Goal: Task Accomplishment & Management: Use online tool/utility

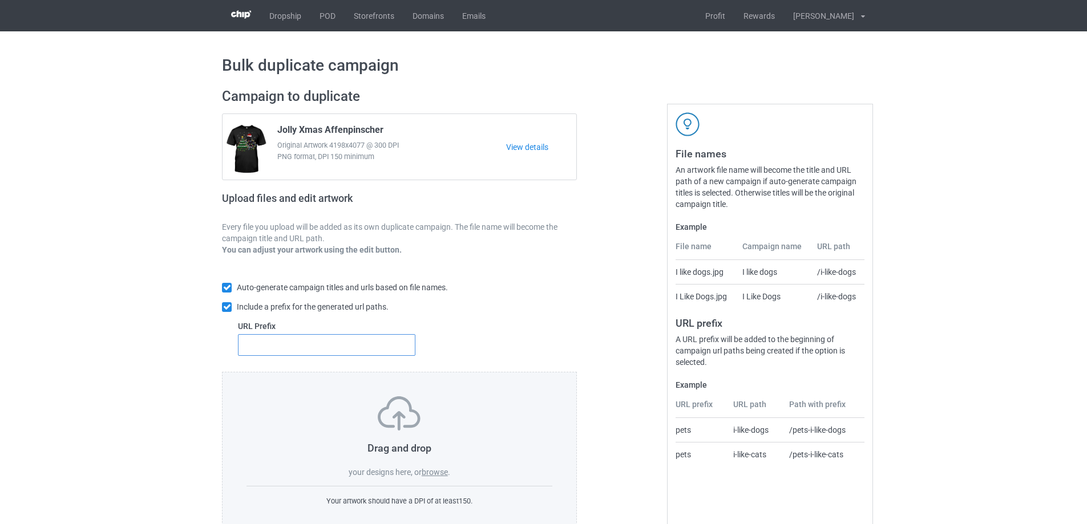
click at [365, 346] on input "text" at bounding box center [326, 345] width 177 height 22
type input "dt-"
click at [435, 472] on label "browse" at bounding box center [435, 472] width 26 height 9
click at [0, 0] on input "browse" at bounding box center [0, 0] width 0 height 0
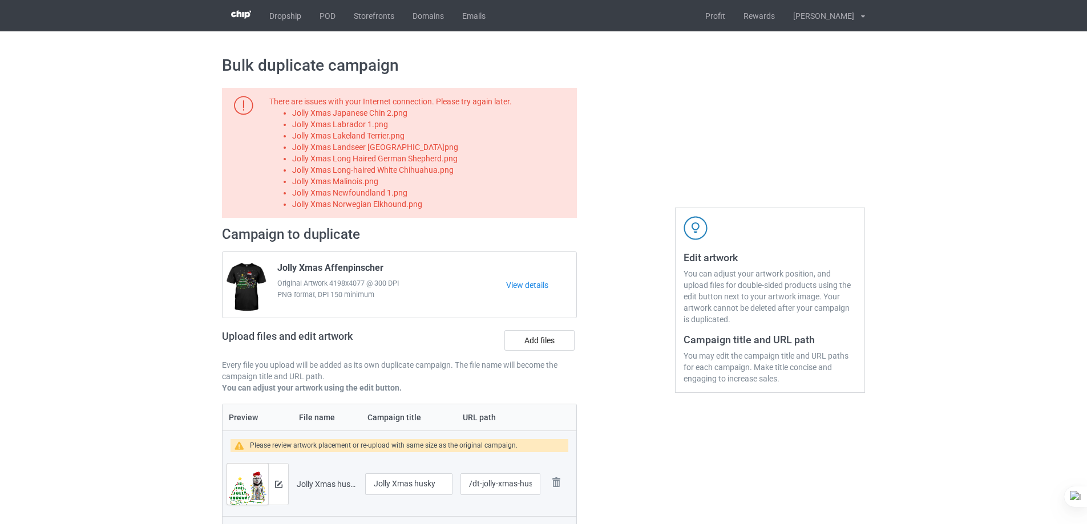
click at [386, 114] on li "Jolly Xmas Japanese Chin 2.png" at bounding box center [432, 112] width 281 height 11
copy li "Jolly Xmas Japanese Chin 2.png"
click at [540, 342] on label "Add files" at bounding box center [539, 340] width 70 height 21
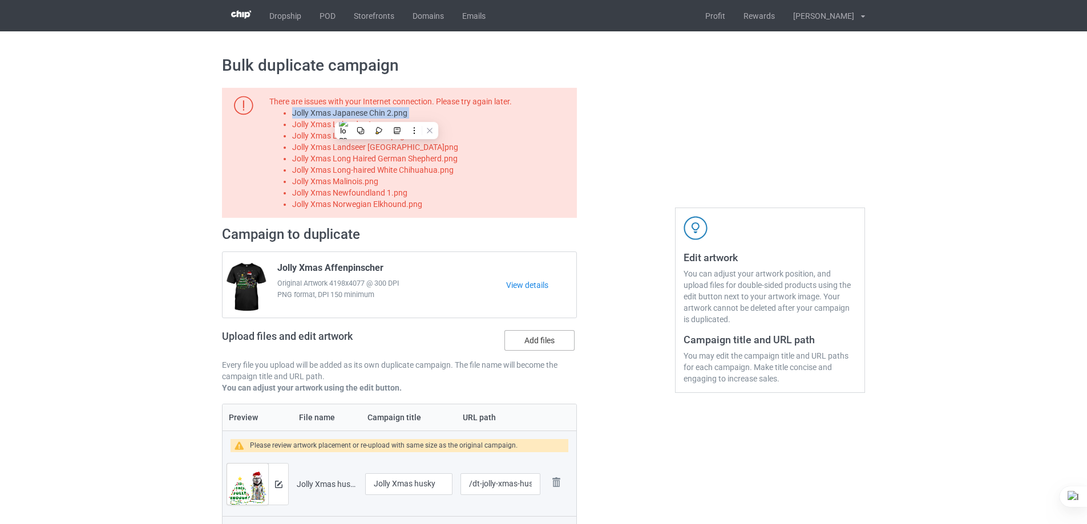
click at [0, 0] on input "Add files" at bounding box center [0, 0] width 0 height 0
click at [375, 119] on li "Jolly Xmas Japanese Chin 2.png" at bounding box center [432, 112] width 281 height 11
click at [374, 124] on li "Jolly Xmas Labrador 1.png" at bounding box center [432, 124] width 281 height 11
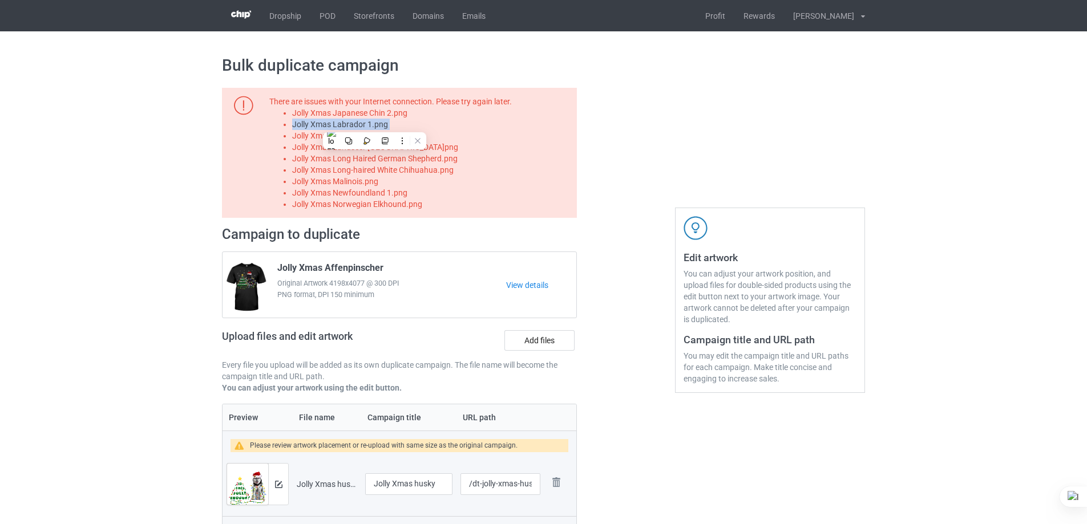
copy li "Jolly Xmas Labrador 1.png"
drag, startPoint x: 538, startPoint y: 324, endPoint x: 532, endPoint y: 334, distance: 11.3
click at [535, 331] on div "Campaign to duplicate Jolly Xmas Affenpinscher Original Artwork 4198x4077 @ 300…" at bounding box center [399, 315] width 355 height 178
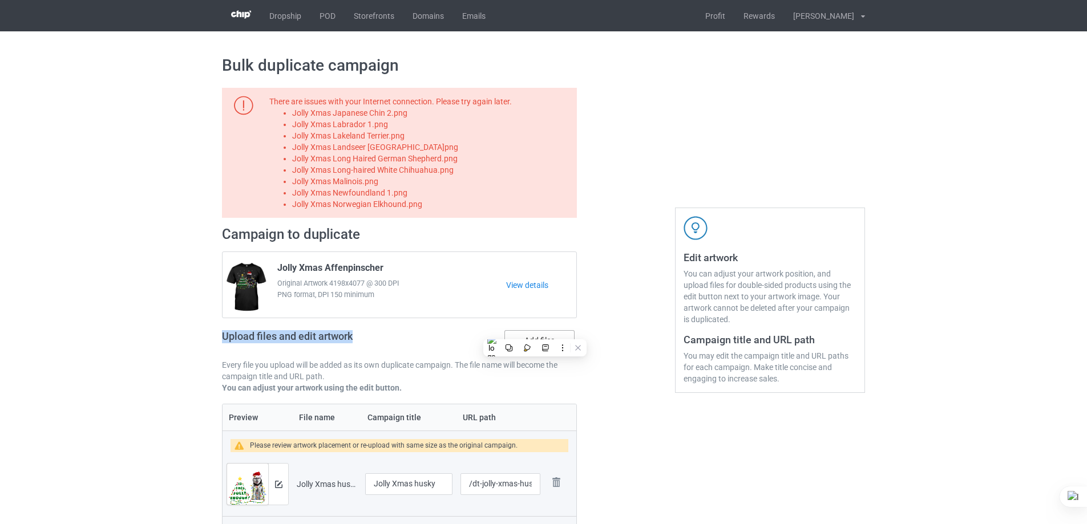
click at [532, 337] on label "Add files" at bounding box center [539, 340] width 70 height 21
click at [0, 0] on input "Add files" at bounding box center [0, 0] width 0 height 0
click at [394, 140] on li "Jolly Xmas Lakeland Terrier.png" at bounding box center [432, 135] width 281 height 11
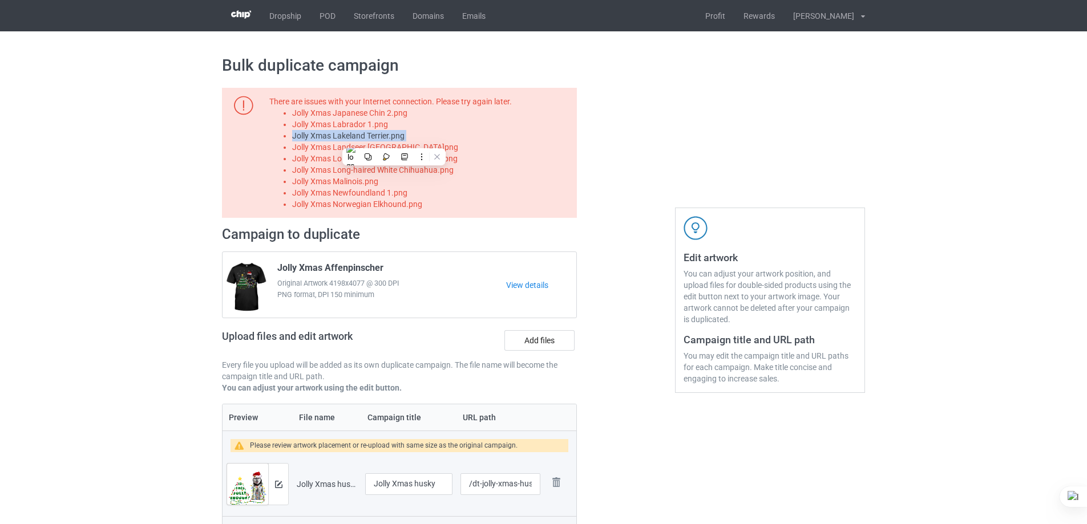
click at [394, 140] on li "Jolly Xmas Lakeland Terrier.png" at bounding box center [432, 135] width 281 height 11
copy li "Jolly Xmas Lakeland Terrier.png"
click at [556, 348] on label "Add files" at bounding box center [539, 340] width 70 height 21
click at [0, 0] on input "Add files" at bounding box center [0, 0] width 0 height 0
click at [413, 148] on li "Jolly Xmas Landseer Newfoundland.png" at bounding box center [432, 146] width 281 height 11
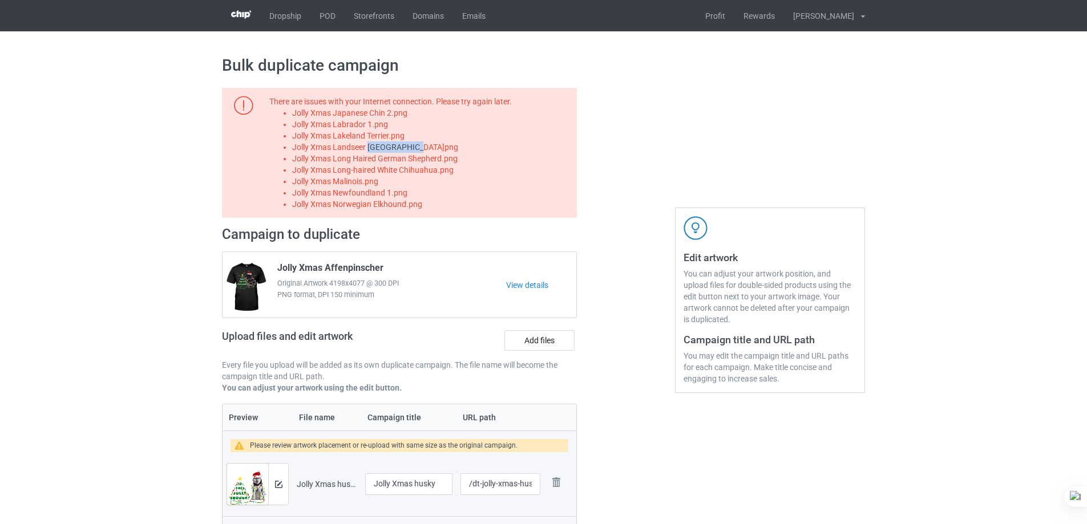
click at [413, 148] on li "Jolly Xmas Landseer Newfoundland.png" at bounding box center [432, 146] width 281 height 11
copy li "Jolly Xmas Landseer Newfoundland.png"
click at [533, 343] on label "Add files" at bounding box center [539, 340] width 70 height 21
click at [0, 0] on input "Add files" at bounding box center [0, 0] width 0 height 0
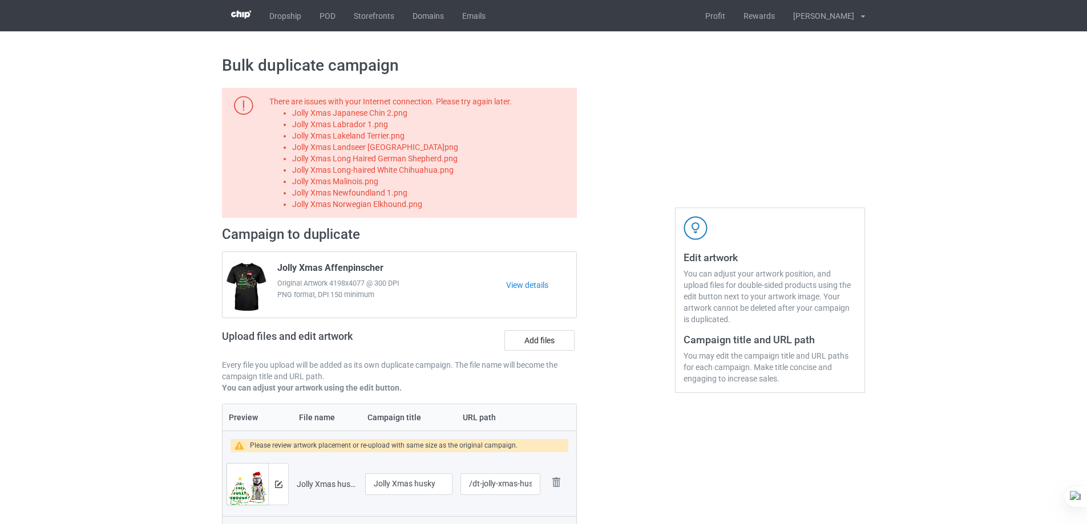
click at [431, 160] on li "Jolly Xmas Long Haired German Shepherd.png" at bounding box center [432, 158] width 281 height 11
copy li "Jolly Xmas Long Haired German Shepherd.png"
click at [535, 335] on label "Add files" at bounding box center [539, 340] width 70 height 21
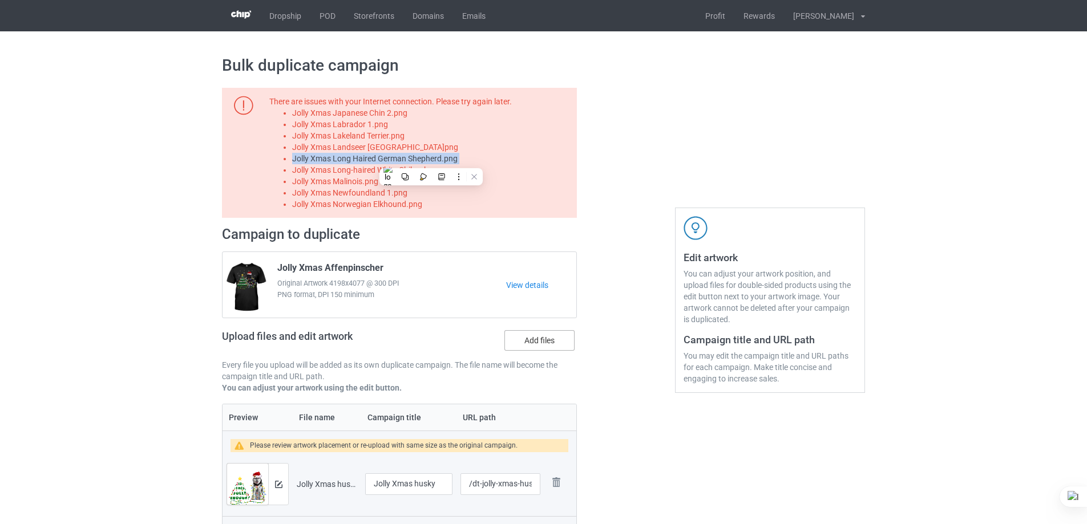
click at [0, 0] on input "Add files" at bounding box center [0, 0] width 0 height 0
click at [447, 168] on li "Jolly Xmas Long-haired White Chihuahua.png" at bounding box center [432, 169] width 281 height 11
copy li "Jolly Xmas Long-haired White Chihuahua.png"
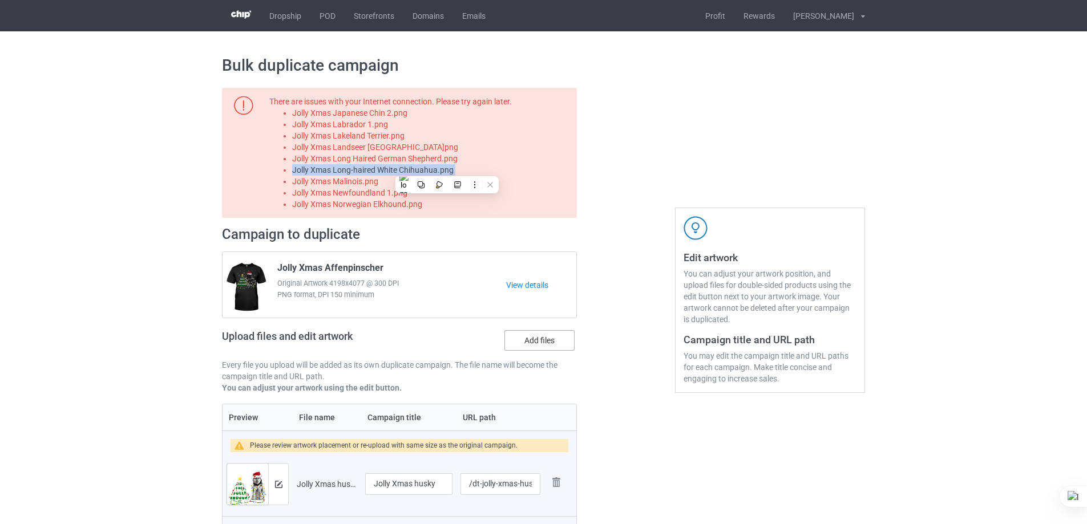
click at [530, 342] on label "Add files" at bounding box center [539, 340] width 70 height 21
click at [0, 0] on input "Add files" at bounding box center [0, 0] width 0 height 0
click at [369, 176] on li "Jolly Xmas Malinois.png" at bounding box center [432, 181] width 281 height 11
click at [366, 179] on li "Jolly Xmas Malinois.png" at bounding box center [432, 181] width 281 height 11
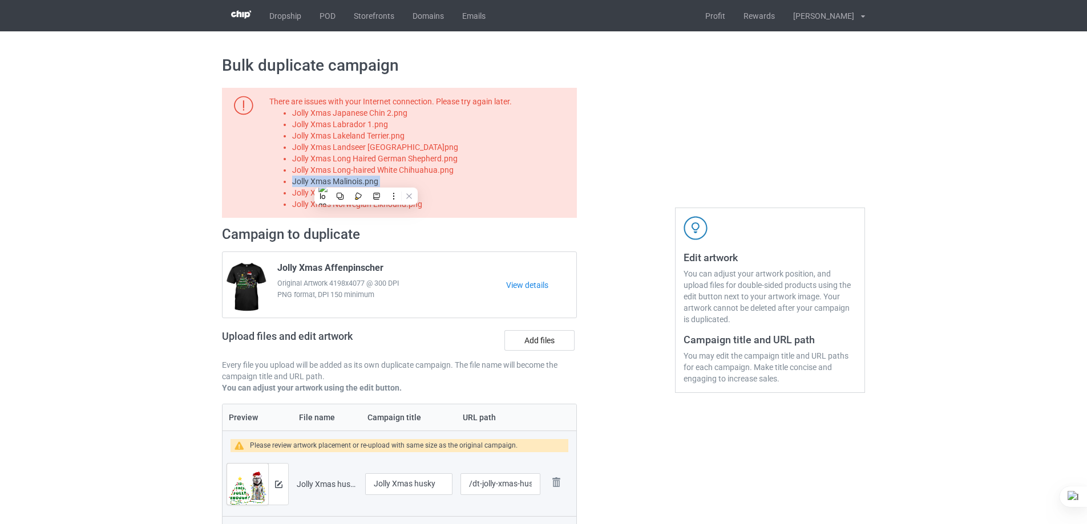
click at [366, 179] on li "Jolly Xmas Malinois.png" at bounding box center [432, 181] width 281 height 11
copy li "Jolly Xmas Malinois.png"
click at [553, 334] on label "Add files" at bounding box center [539, 340] width 70 height 21
click at [0, 0] on input "Add files" at bounding box center [0, 0] width 0 height 0
click at [391, 195] on li "Jolly Xmas Newfoundland 1.png" at bounding box center [432, 192] width 281 height 11
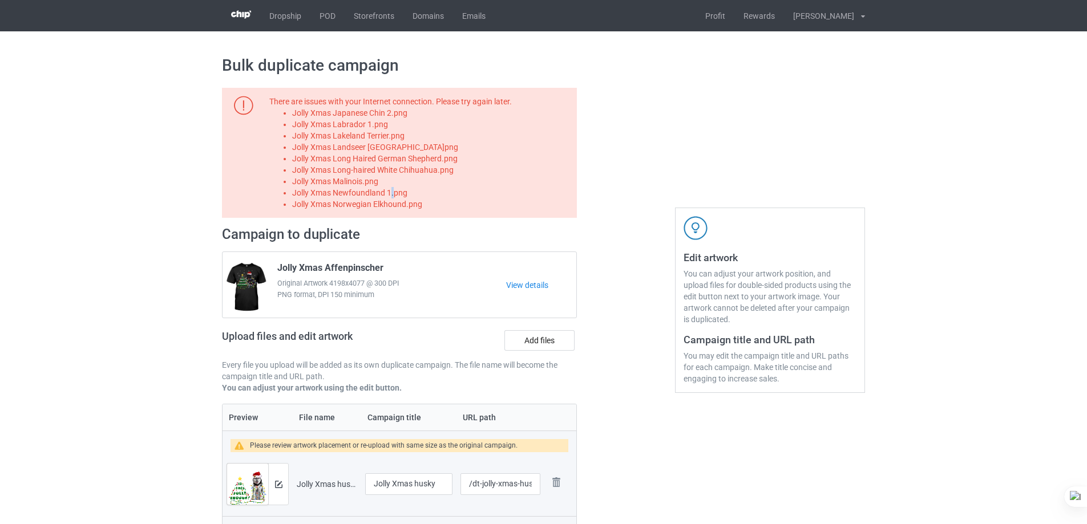
click at [391, 195] on li "Jolly Xmas Newfoundland 1.png" at bounding box center [432, 192] width 281 height 11
copy li "Jolly Xmas Newfoundland 1.png"
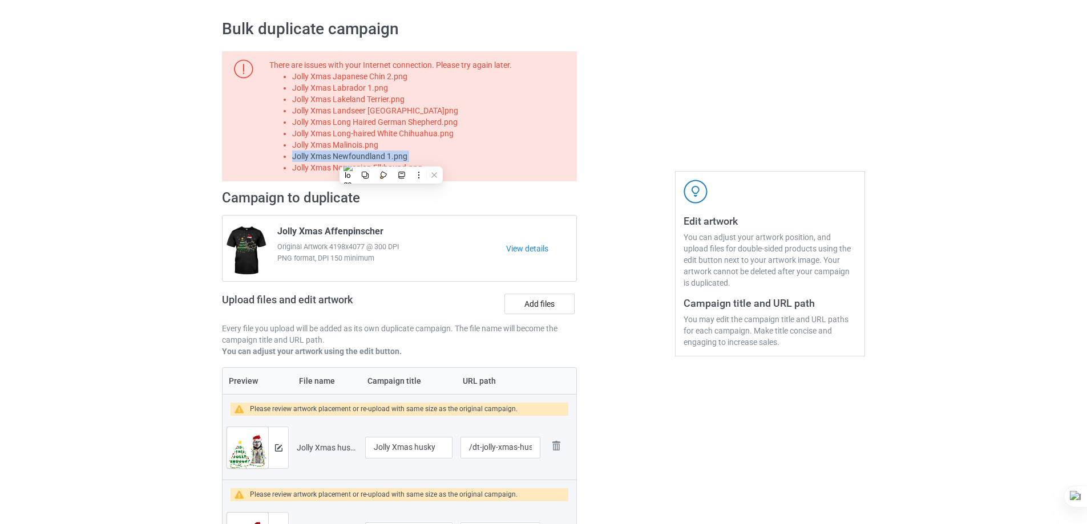
scroll to position [57, 0]
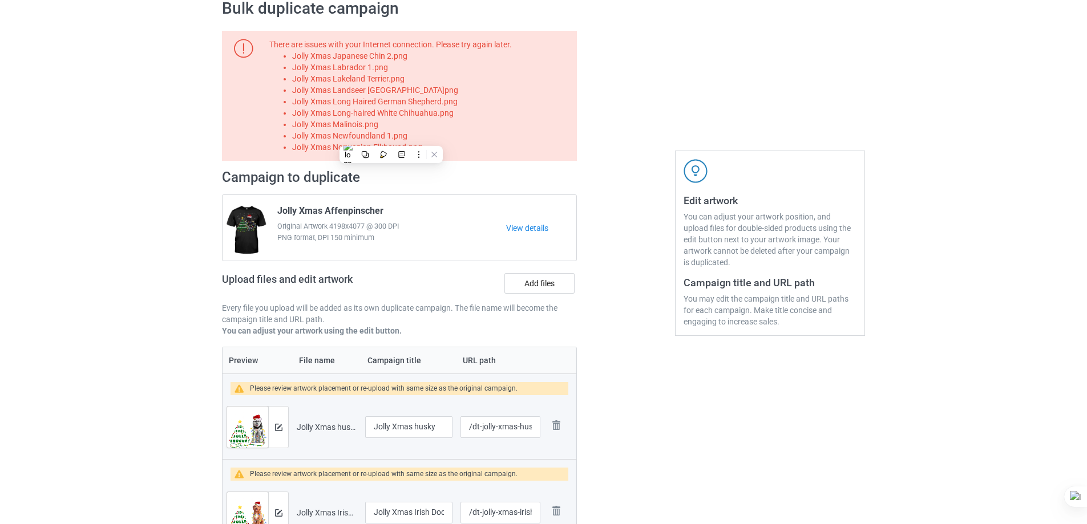
click at [398, 147] on li "Jolly Xmas Norwegian Elkhound.png" at bounding box center [432, 146] width 281 height 11
copy li "Jolly Xmas Norwegian Elkhound.png"
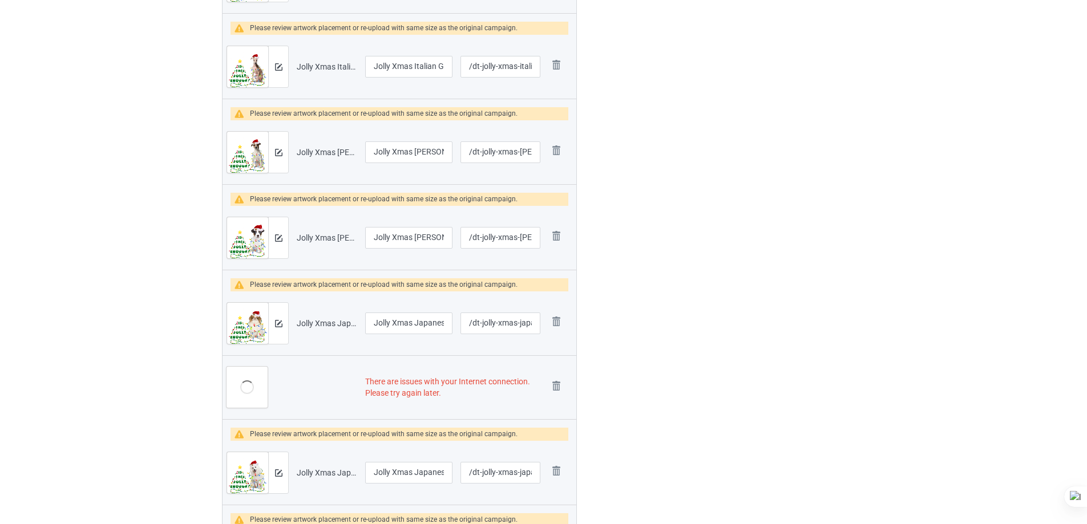
scroll to position [1027, 0]
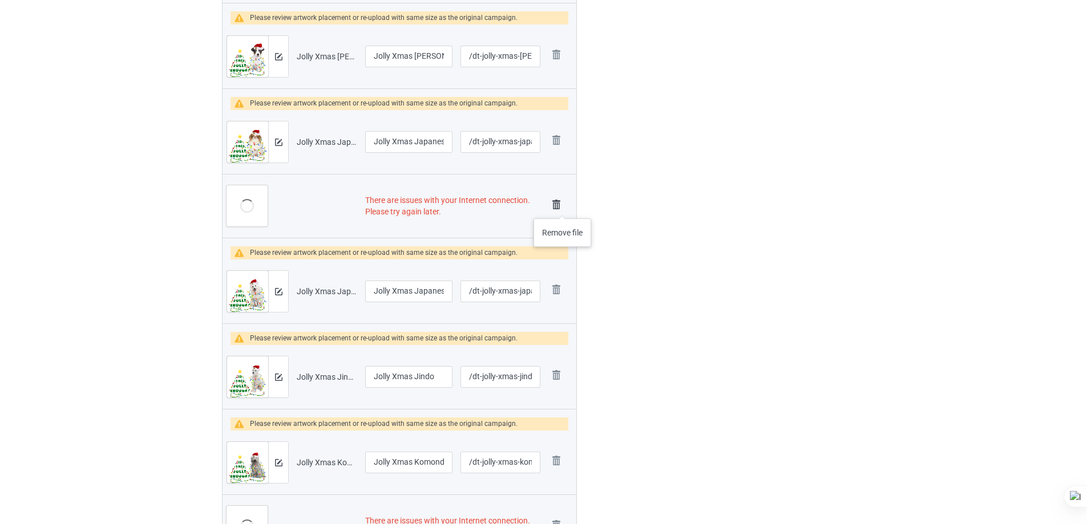
click at [563, 207] on img at bounding box center [556, 205] width 16 height 16
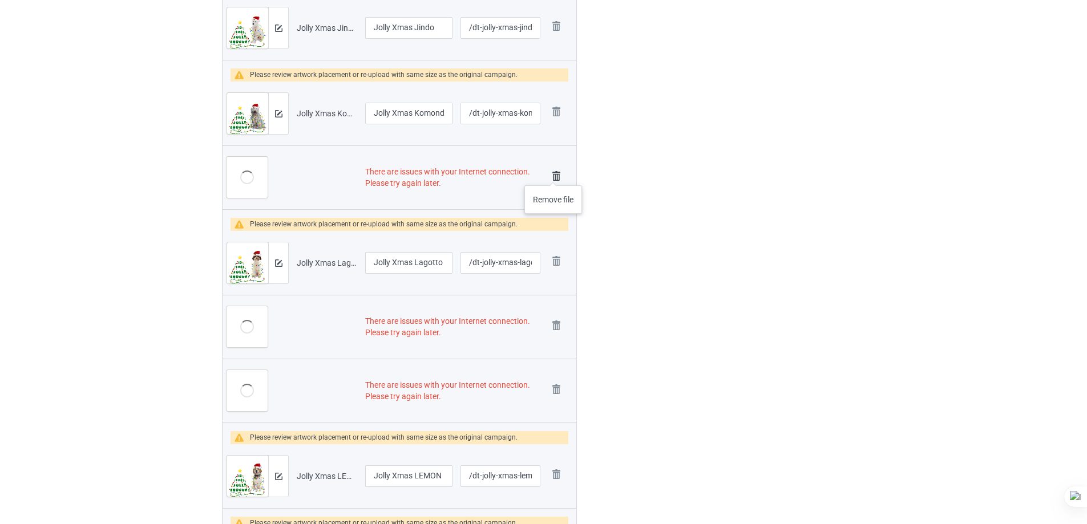
click at [553, 174] on img at bounding box center [556, 176] width 16 height 16
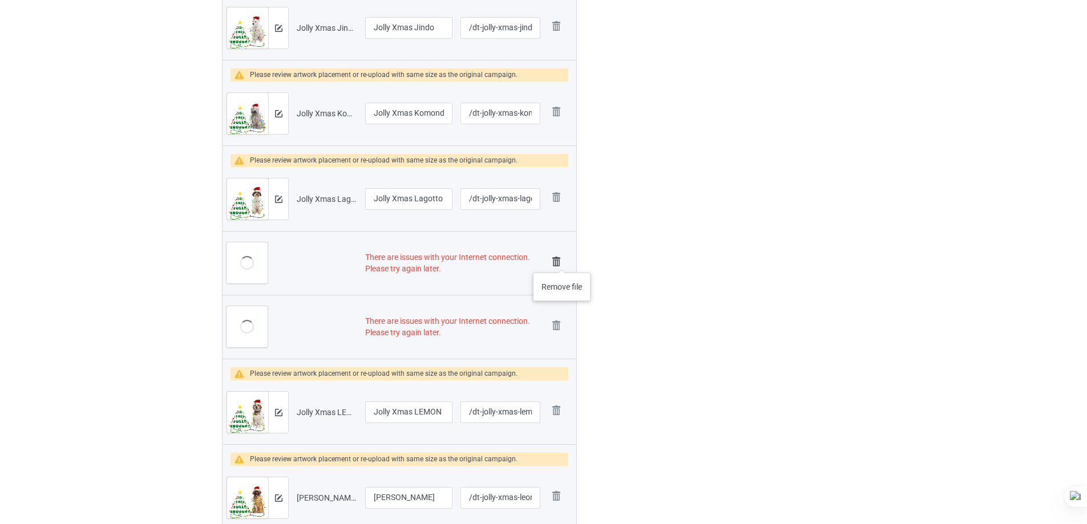
click at [560, 260] on img at bounding box center [556, 262] width 16 height 16
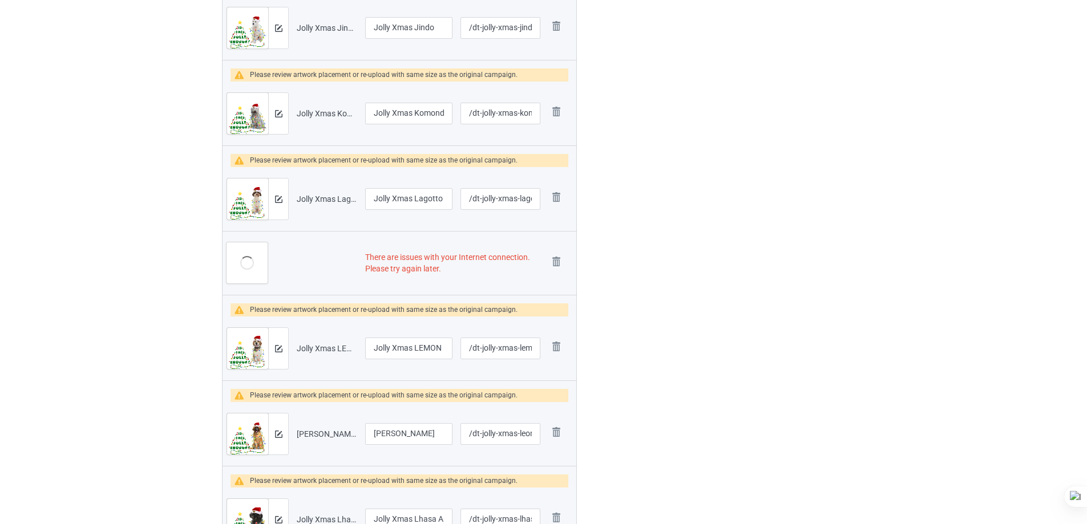
click at [0, 0] on img at bounding box center [0, 0] width 0 height 0
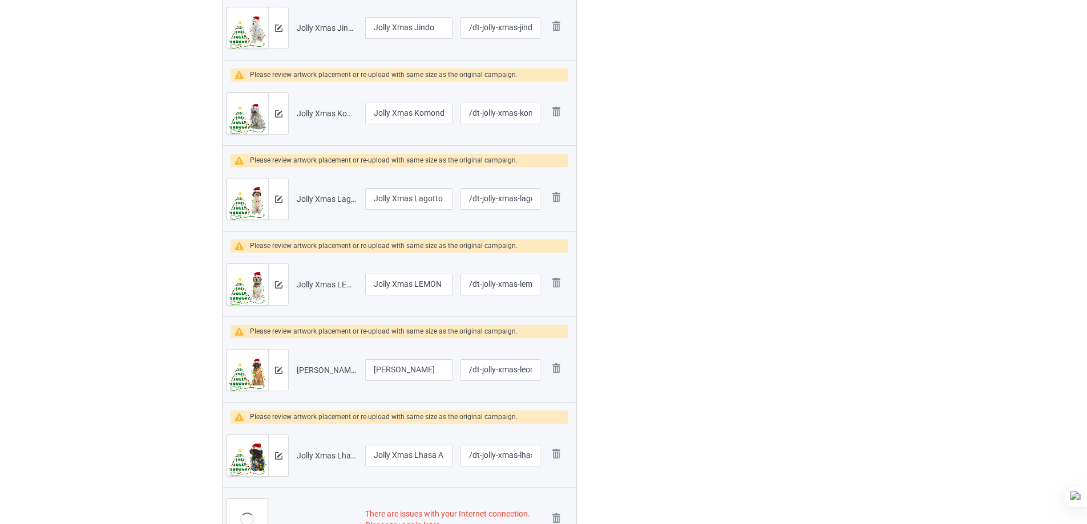
scroll to position [1552, 0]
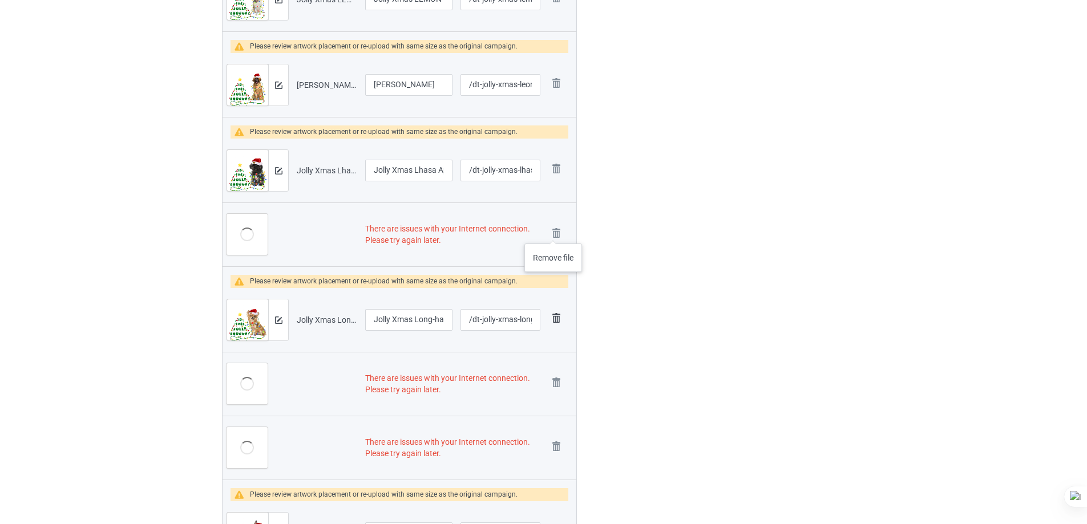
click at [0, 0] on img at bounding box center [0, 0] width 0 height 0
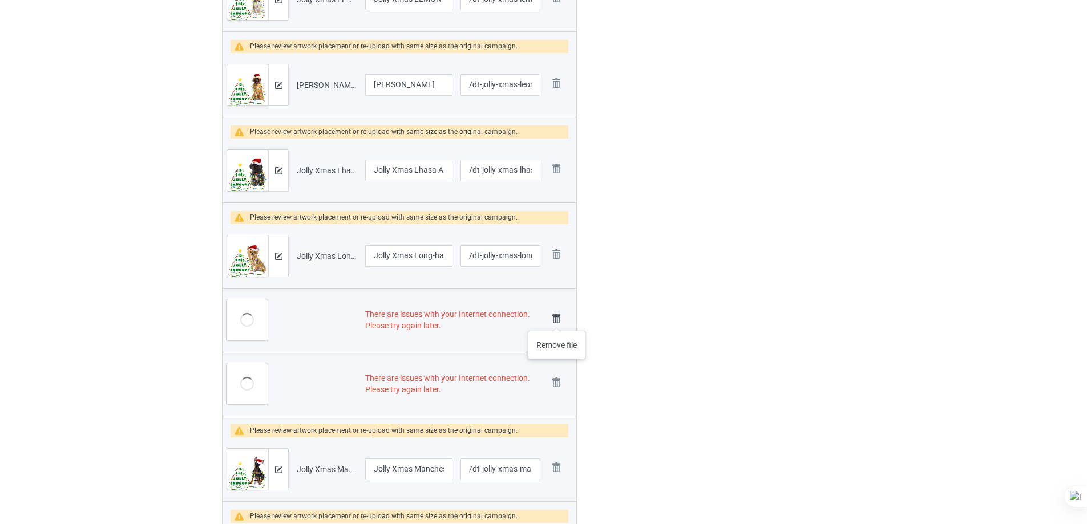
click at [557, 319] on img at bounding box center [556, 319] width 16 height 16
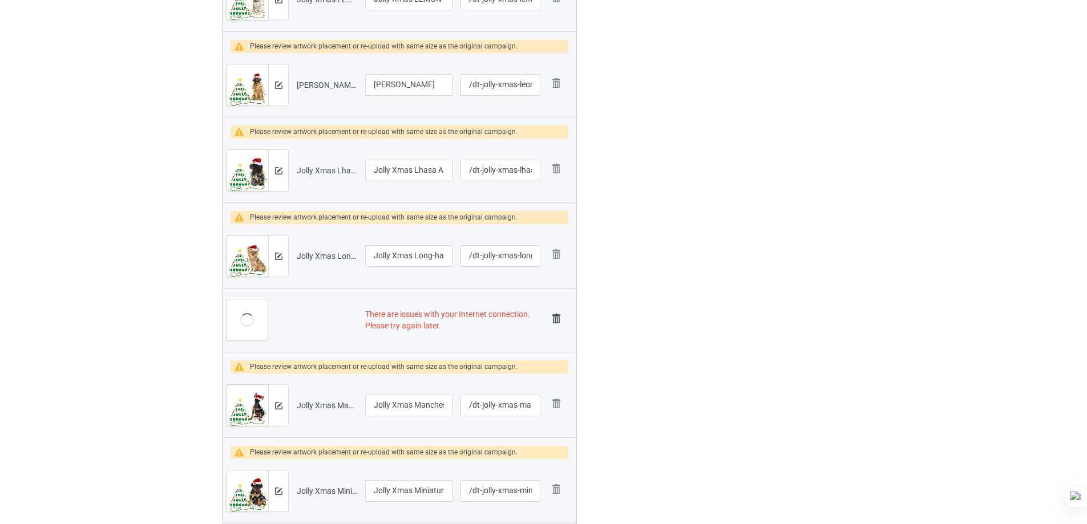
click at [557, 319] on img at bounding box center [556, 319] width 16 height 16
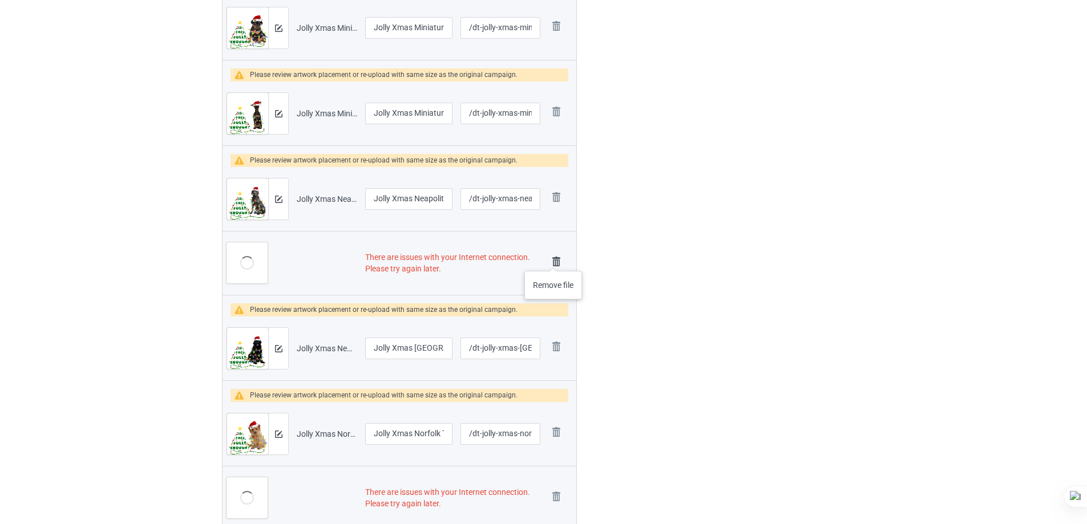
click at [553, 260] on img at bounding box center [556, 262] width 16 height 16
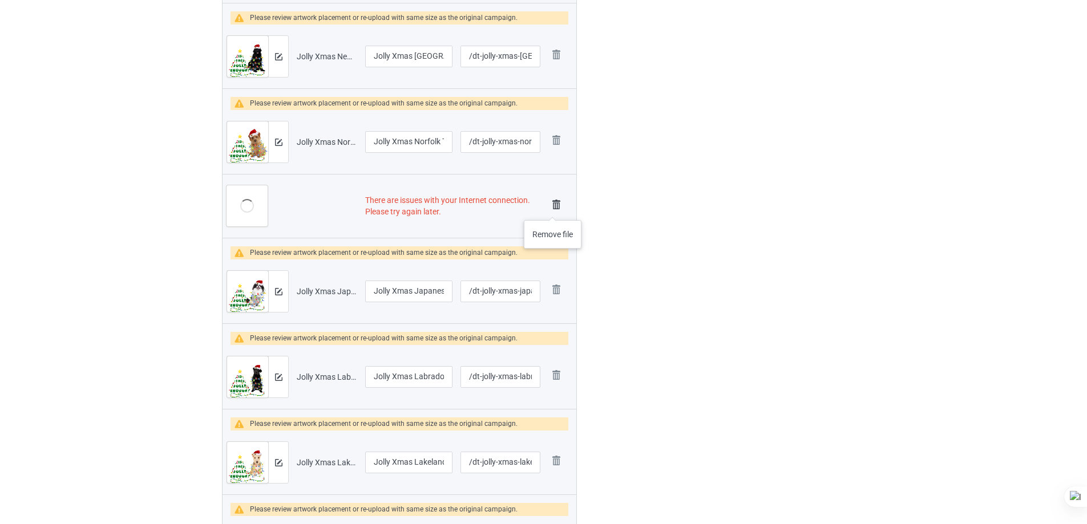
click at [553, 209] on img at bounding box center [556, 205] width 16 height 16
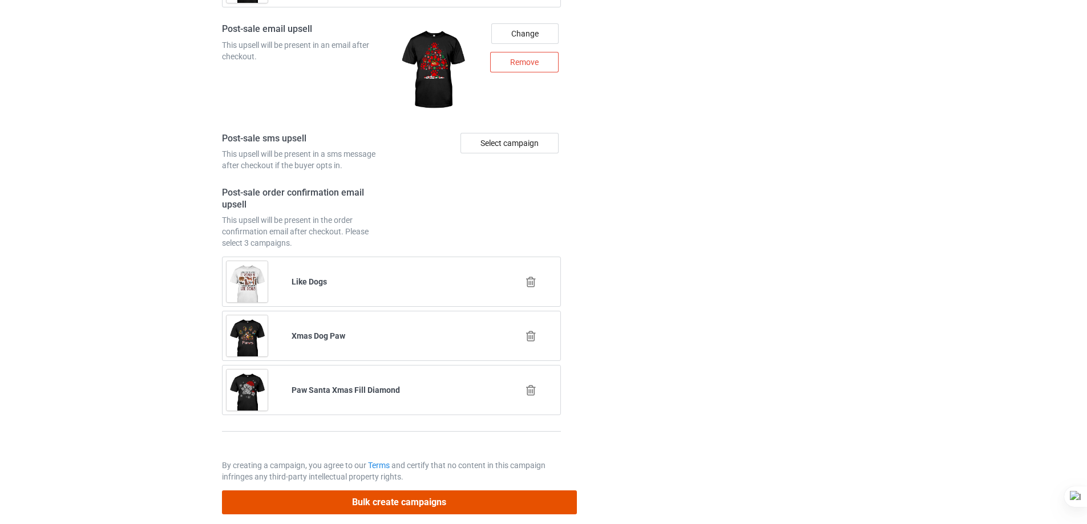
click at [454, 500] on button "Bulk create campaigns" at bounding box center [399, 502] width 355 height 23
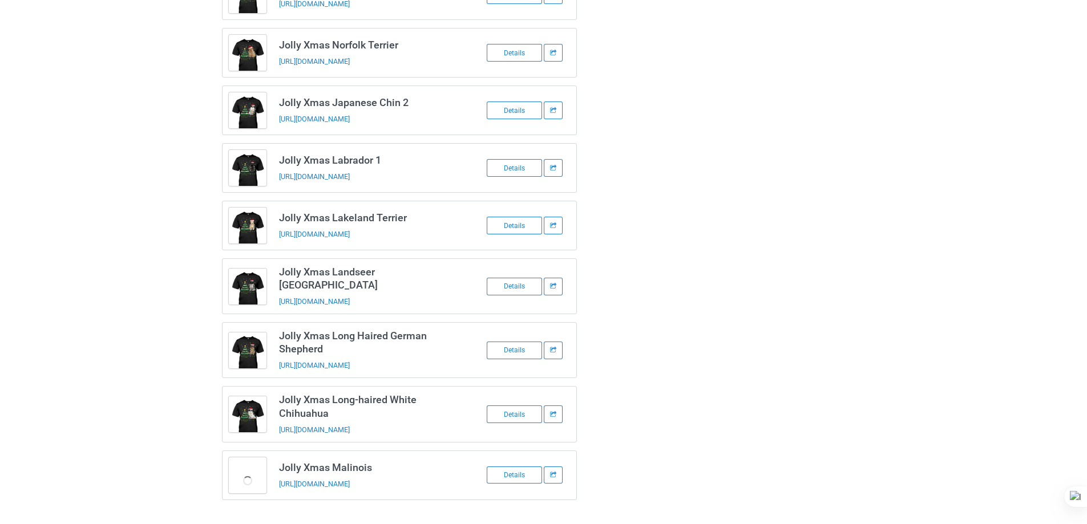
scroll to position [1320, 0]
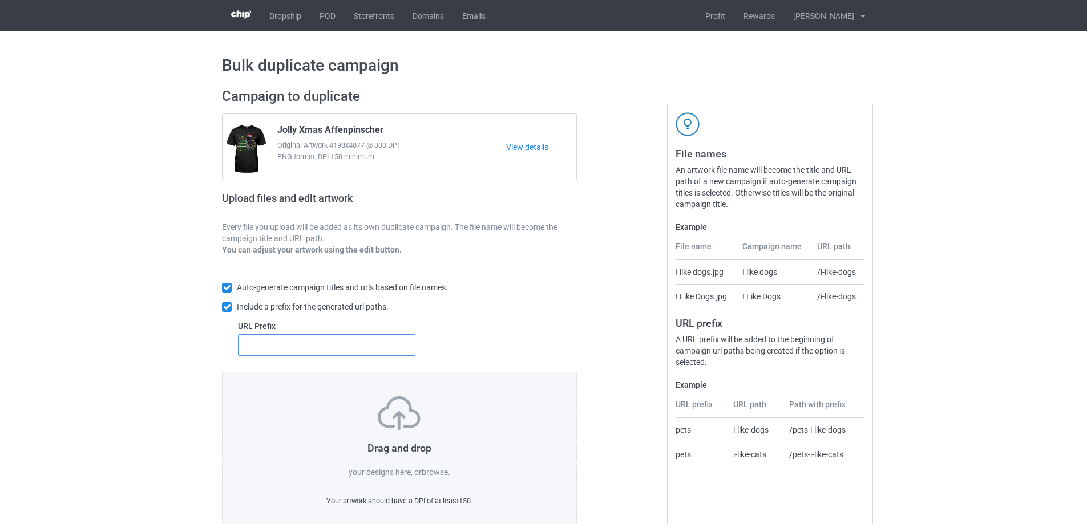
click at [342, 345] on input "text" at bounding box center [326, 345] width 177 height 22
type input "dt-"
click at [427, 471] on label "browse" at bounding box center [435, 472] width 26 height 9
click at [0, 0] on input "browse" at bounding box center [0, 0] width 0 height 0
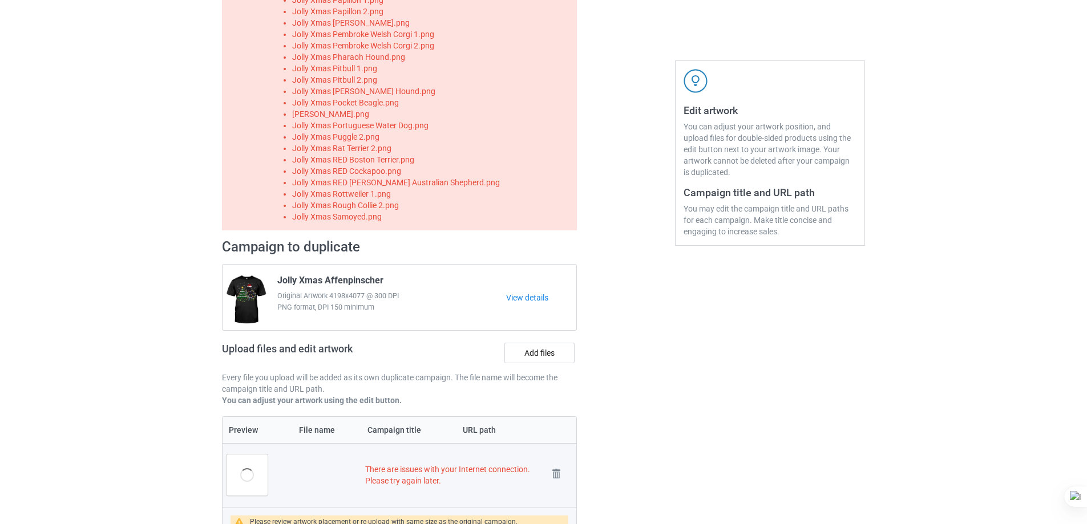
scroll to position [445, 0]
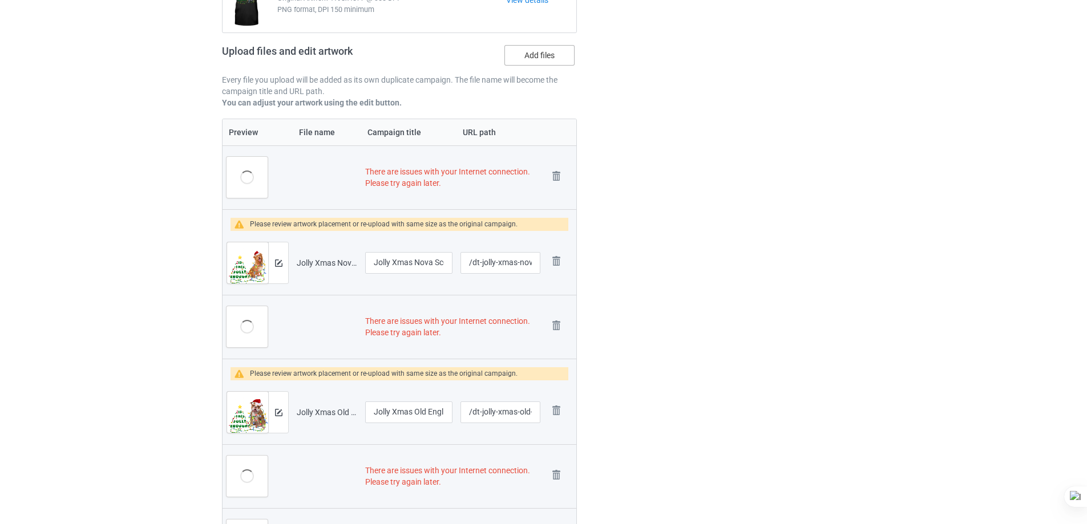
click at [555, 51] on label "Add files" at bounding box center [539, 55] width 70 height 21
click at [0, 0] on input "Add files" at bounding box center [0, 0] width 0 height 0
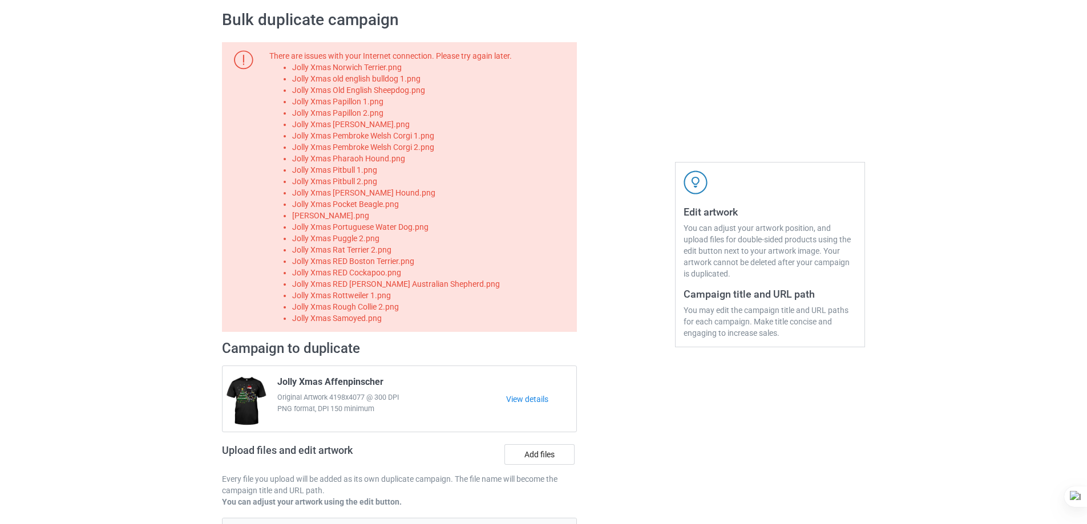
scroll to position [0, 0]
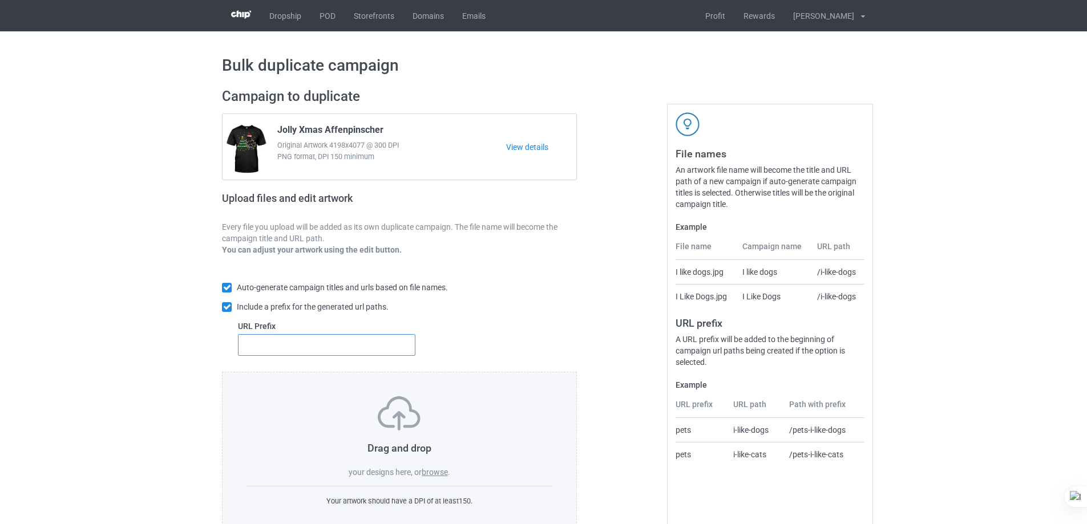
click at [376, 351] on input "text" at bounding box center [326, 345] width 177 height 22
type input "dt-"
click at [442, 477] on label "browse" at bounding box center [435, 472] width 26 height 9
click at [0, 0] on input "browse" at bounding box center [0, 0] width 0 height 0
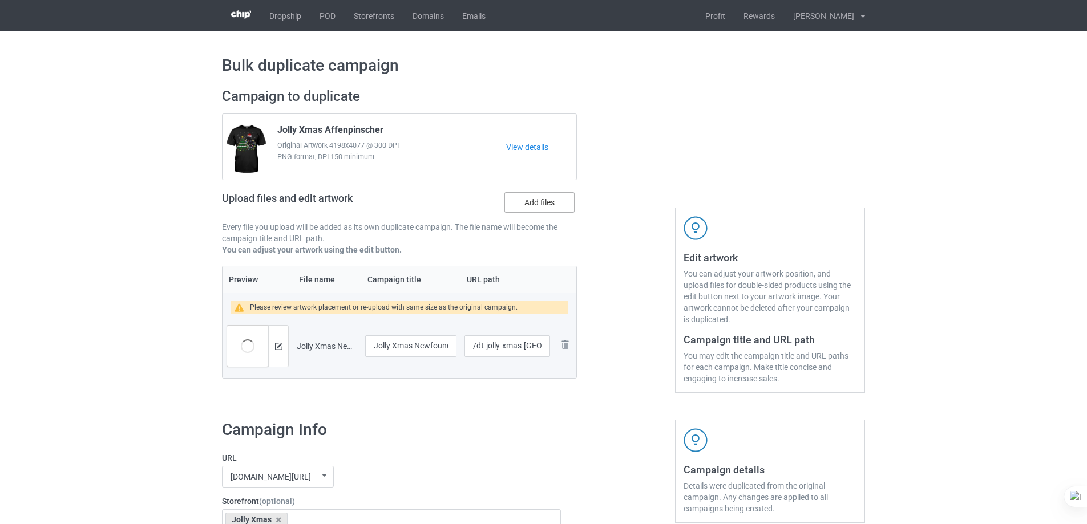
click at [544, 203] on label "Add files" at bounding box center [539, 202] width 70 height 21
click at [0, 0] on input "Add files" at bounding box center [0, 0] width 0 height 0
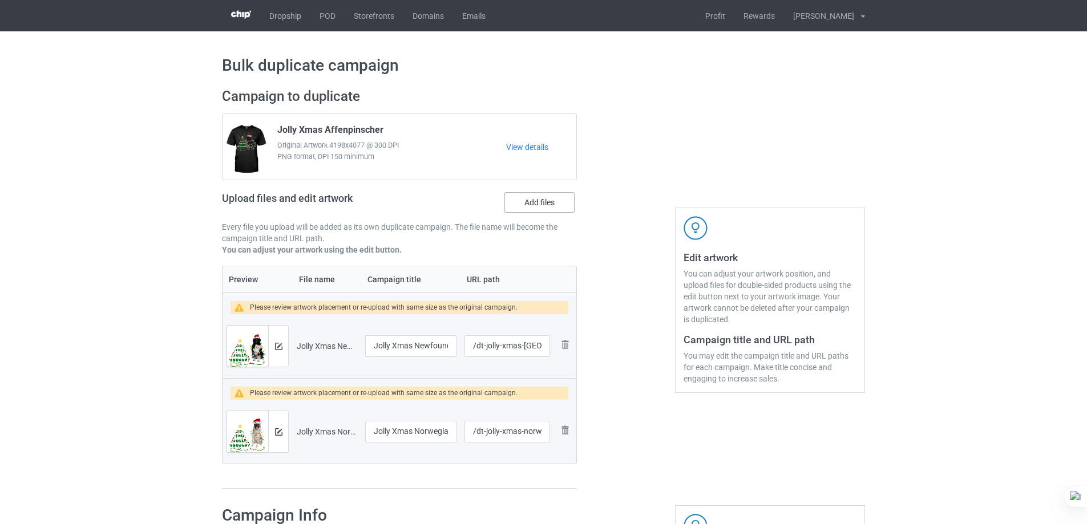
click at [555, 205] on label "Add files" at bounding box center [539, 202] width 70 height 21
click at [0, 0] on input "Add files" at bounding box center [0, 0] width 0 height 0
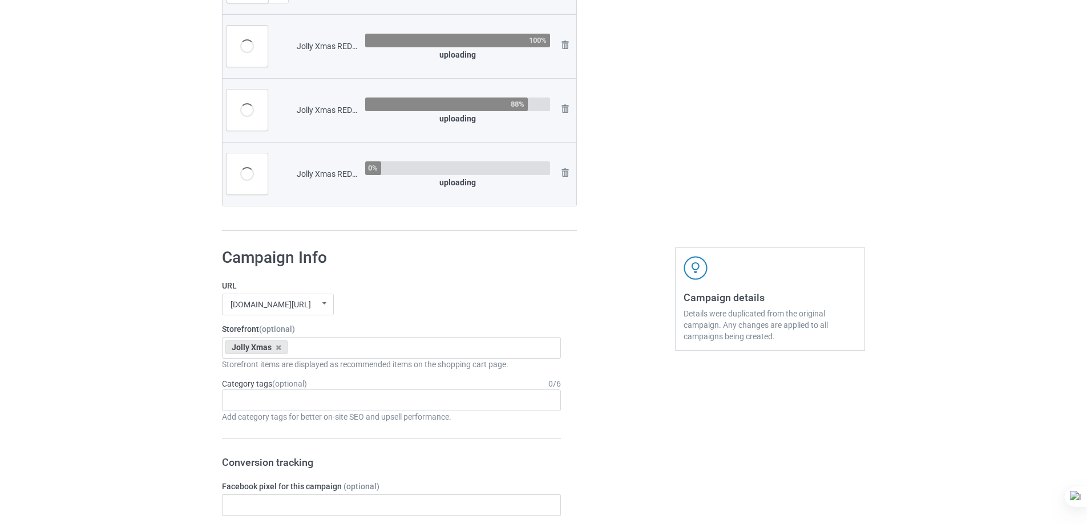
scroll to position [2953, 0]
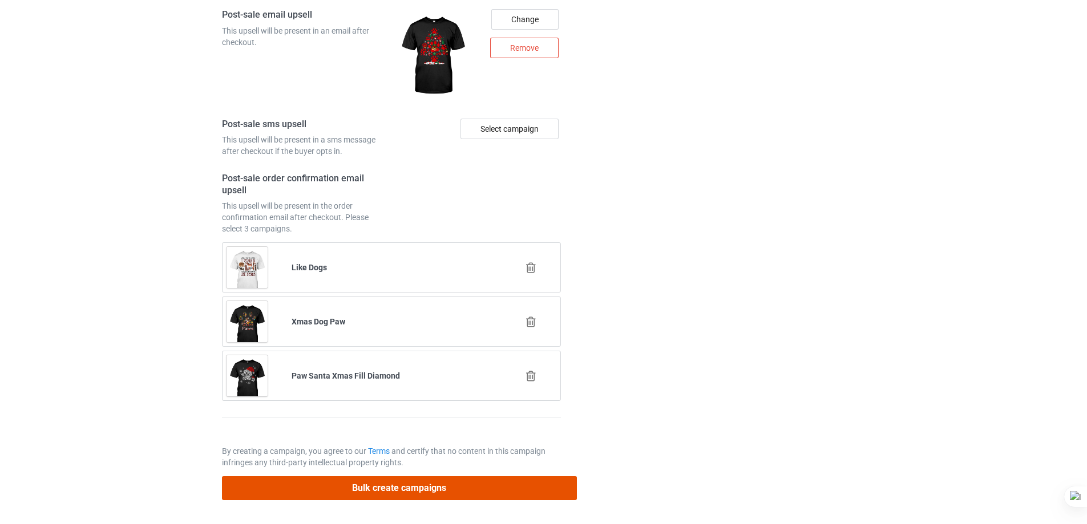
click at [441, 489] on button "Bulk create campaigns" at bounding box center [399, 487] width 355 height 23
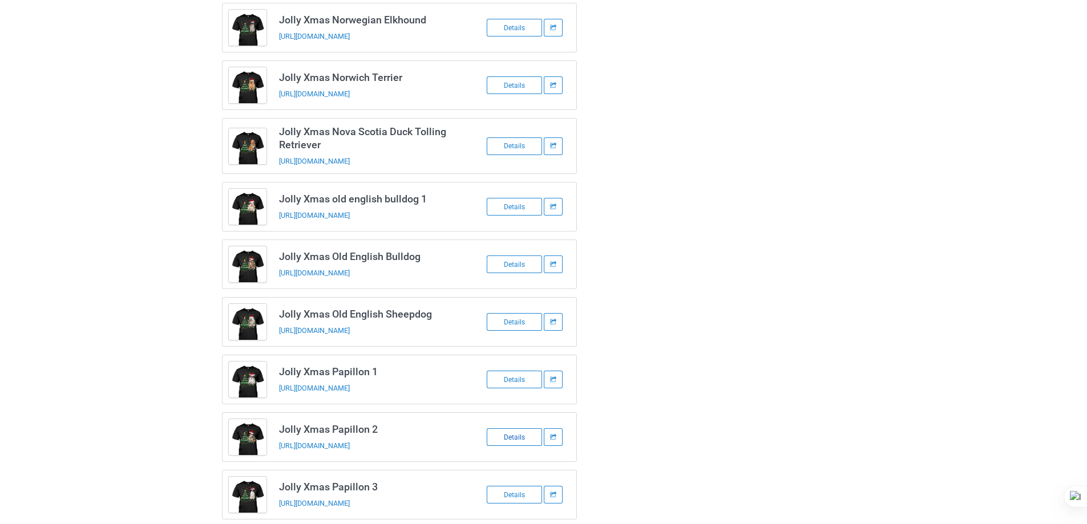
scroll to position [0, 0]
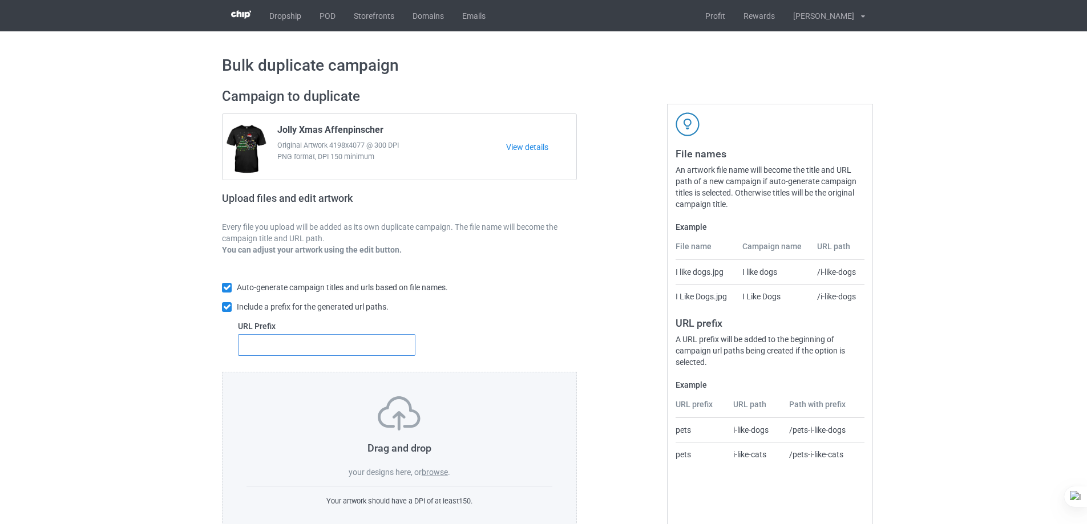
click at [351, 349] on input "text" at bounding box center [326, 345] width 177 height 22
type input "m"
type input "dt-"
click at [434, 470] on label "browse" at bounding box center [435, 472] width 26 height 9
click at [0, 0] on input "browse" at bounding box center [0, 0] width 0 height 0
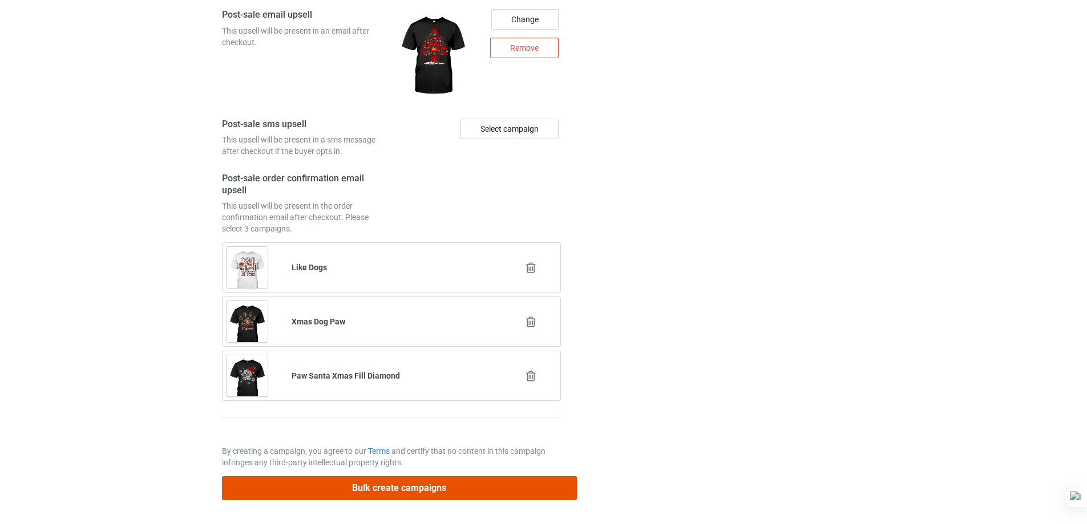
click at [428, 480] on button "Bulk create campaigns" at bounding box center [399, 487] width 355 height 23
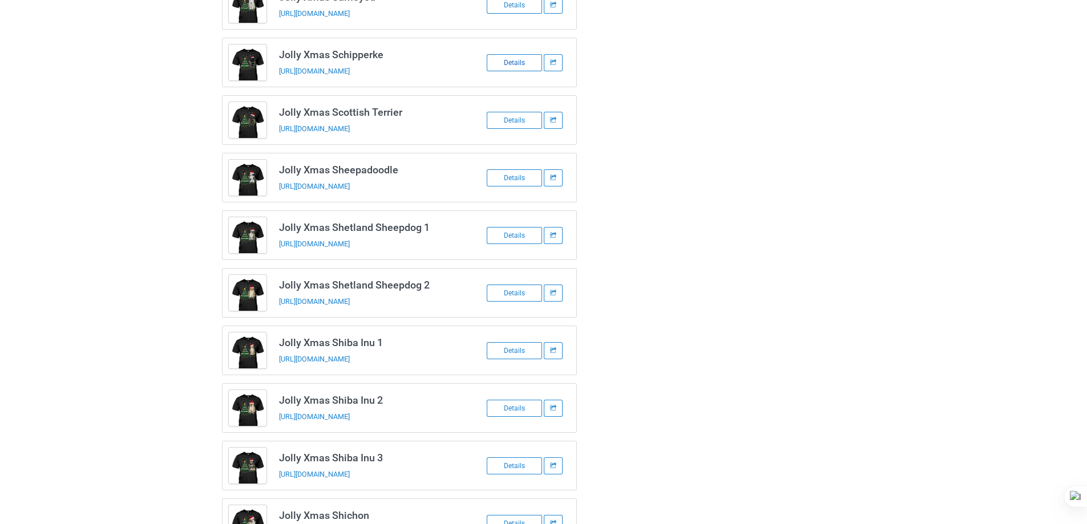
scroll to position [808, 0]
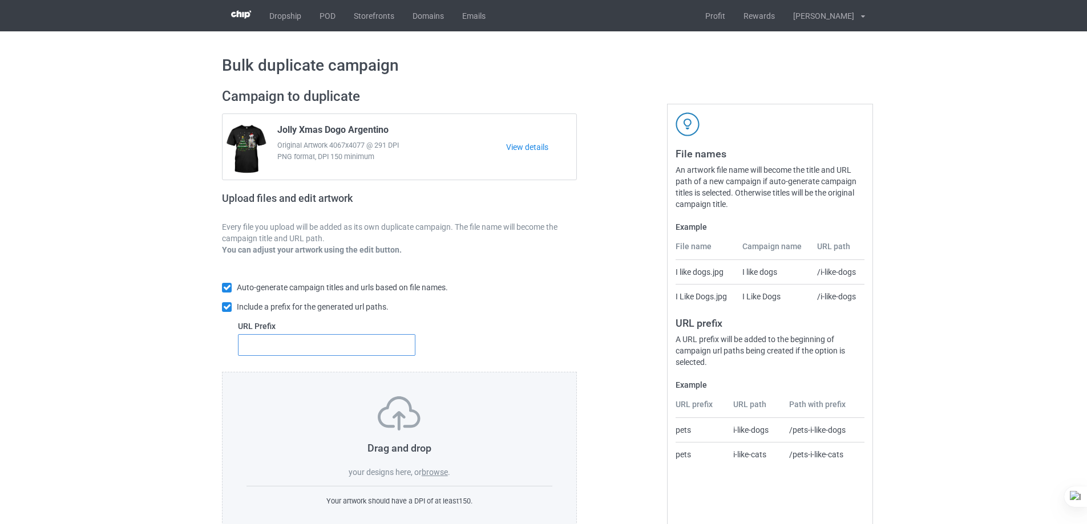
click at [358, 351] on input "text" at bounding box center [326, 345] width 177 height 22
type input "dt-"
click at [436, 476] on label "browse" at bounding box center [435, 472] width 26 height 9
click at [0, 0] on input "browse" at bounding box center [0, 0] width 0 height 0
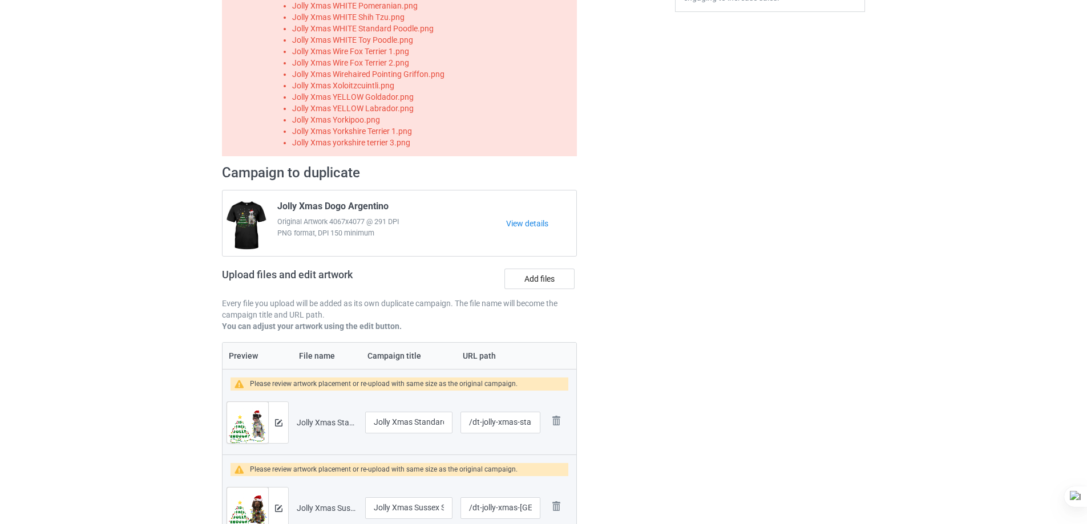
scroll to position [39, 0]
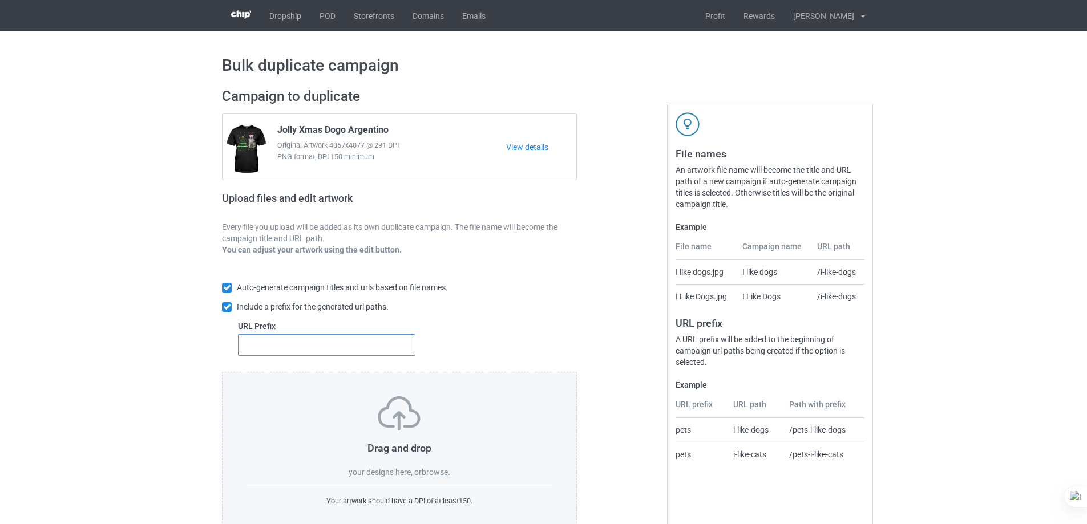
click at [343, 343] on input "text" at bounding box center [326, 345] width 177 height 22
type input "dt-"
click at [442, 470] on label "browse" at bounding box center [435, 472] width 26 height 9
click at [0, 0] on input "browse" at bounding box center [0, 0] width 0 height 0
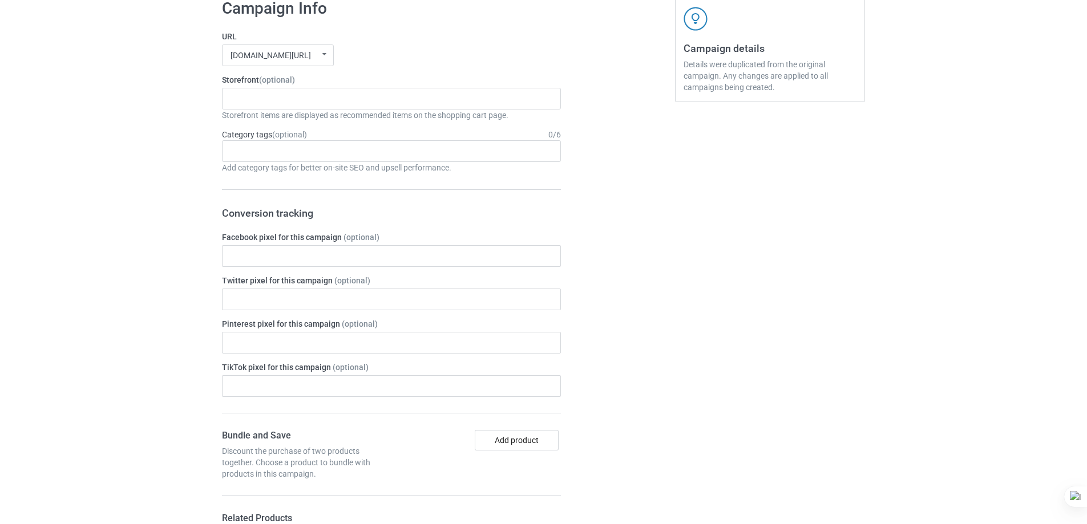
scroll to position [4174, 0]
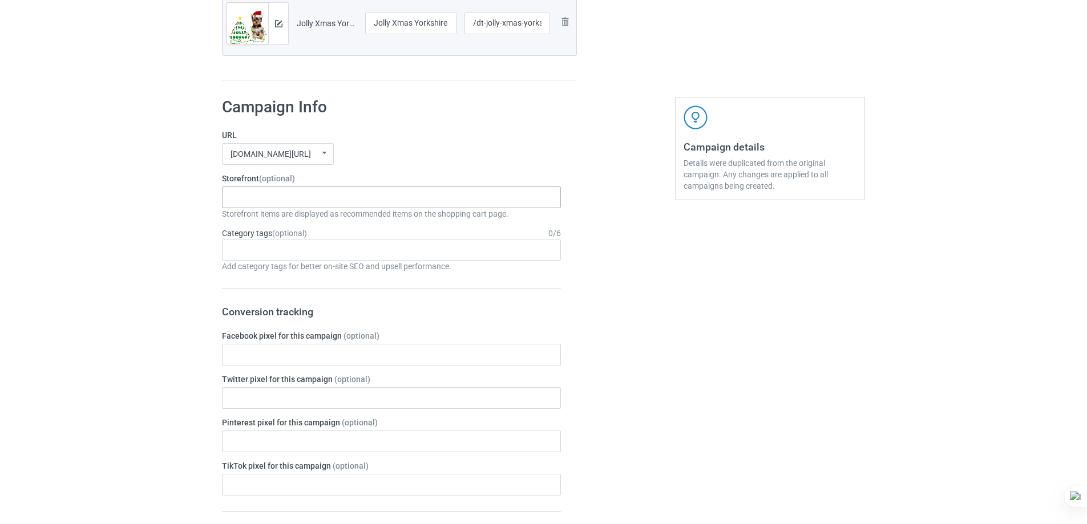
click at [381, 196] on div "Xmas Kinda Dogs Pumpkin Kinda Dogs Goofy Dogs Boot Christmas Dogs Snow Farm Dog…" at bounding box center [391, 198] width 339 height 22
drag, startPoint x: 410, startPoint y: 25, endPoint x: 405, endPoint y: 22, distance: 5.9
click at [405, 22] on input "Jolly Xmas Yorkshire Terrier" at bounding box center [410, 24] width 91 height 22
click at [373, 25] on input "Jolly Xmas Yorkshire Terrier" at bounding box center [410, 24] width 91 height 22
drag, startPoint x: 373, startPoint y: 25, endPoint x: 412, endPoint y: 22, distance: 38.9
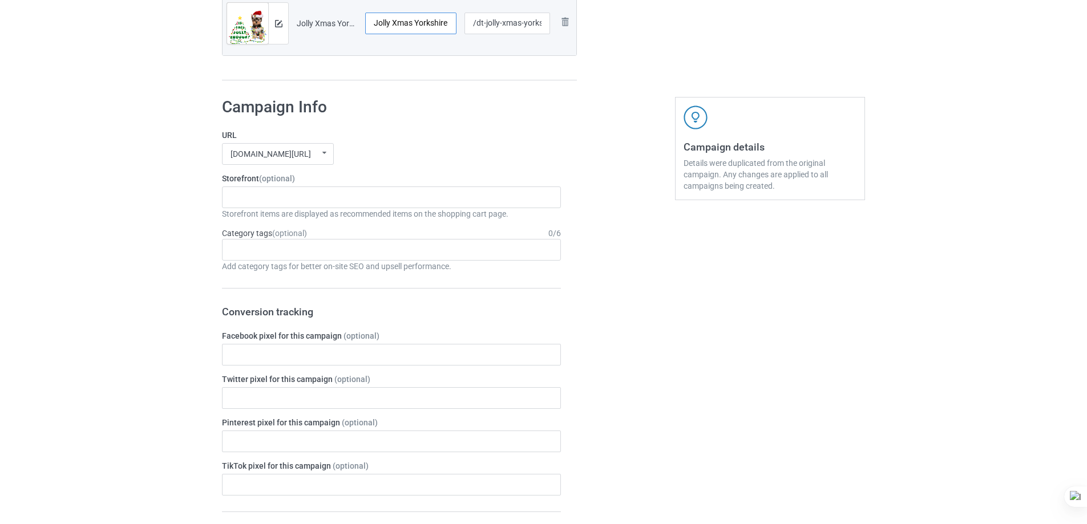
click at [412, 22] on input "Jolly Xmas Yorkshire Terrier" at bounding box center [410, 24] width 91 height 22
click at [326, 197] on div "Xmas Kinda Dogs Pumpkin Kinda Dogs Goofy Dogs Boot Christmas Dogs Snow Farm Dog…" at bounding box center [391, 198] width 339 height 22
type input "Jolly Xmas"
click at [294, 220] on div "Jolly Xmas" at bounding box center [391, 218] width 338 height 21
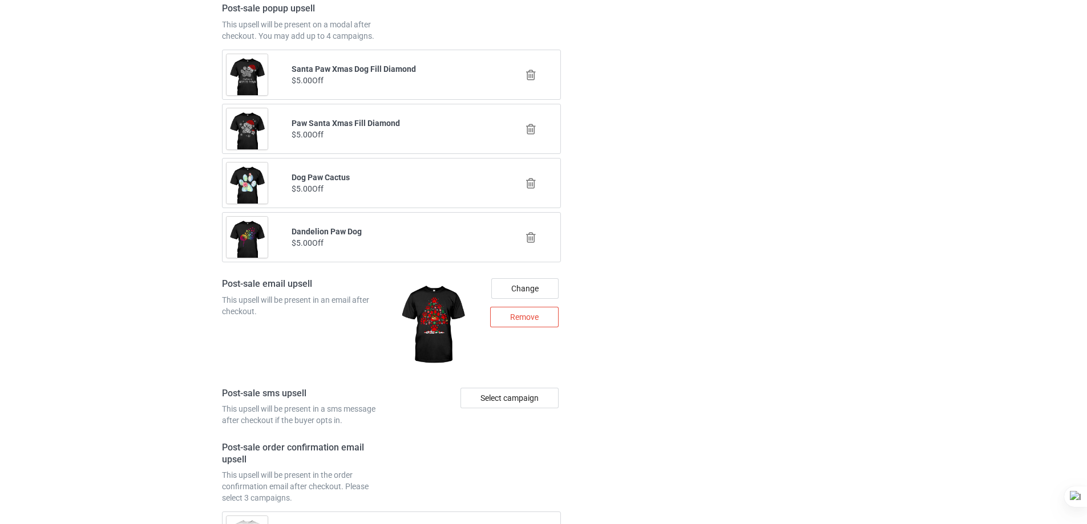
scroll to position [5411, 0]
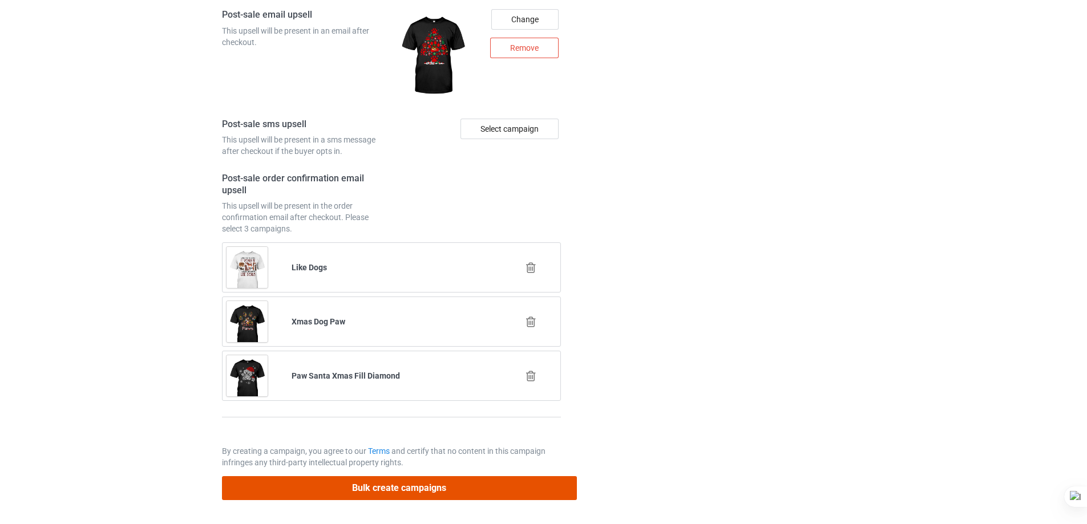
click at [459, 486] on button "Bulk create campaigns" at bounding box center [399, 487] width 355 height 23
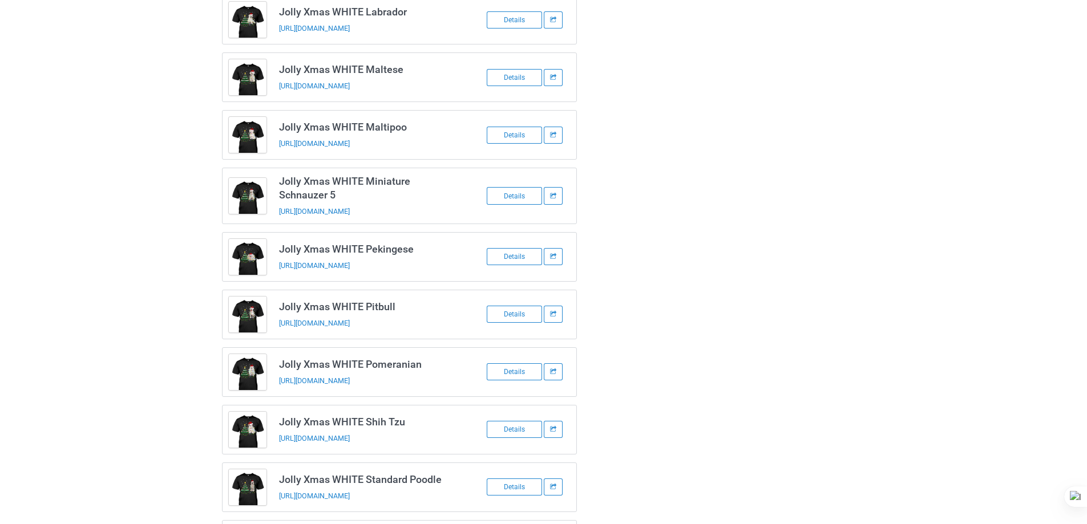
scroll to position [1552, 0]
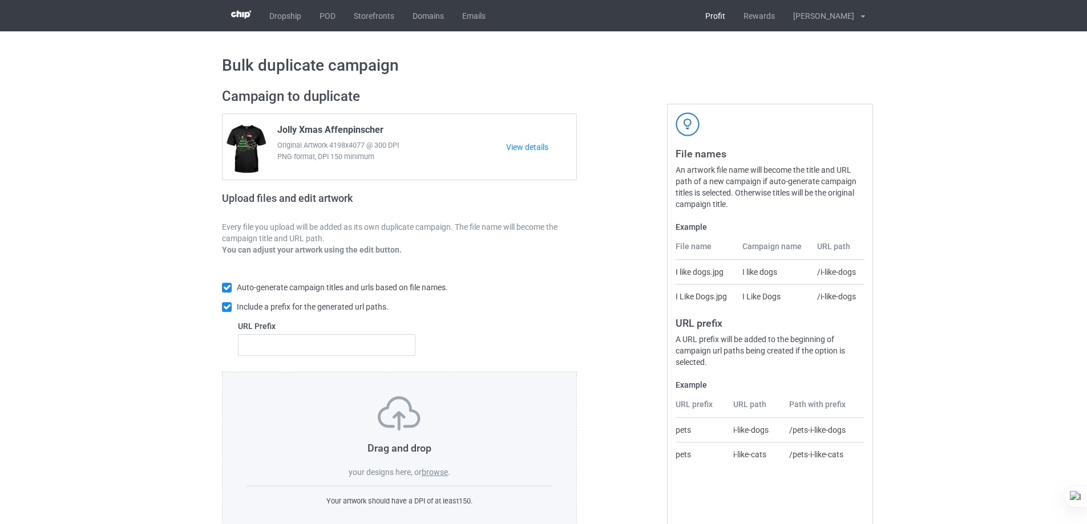
click at [734, 21] on link "Profit" at bounding box center [715, 15] width 38 height 31
click at [446, 476] on label "browse" at bounding box center [435, 472] width 26 height 9
click at [0, 0] on input "browse" at bounding box center [0, 0] width 0 height 0
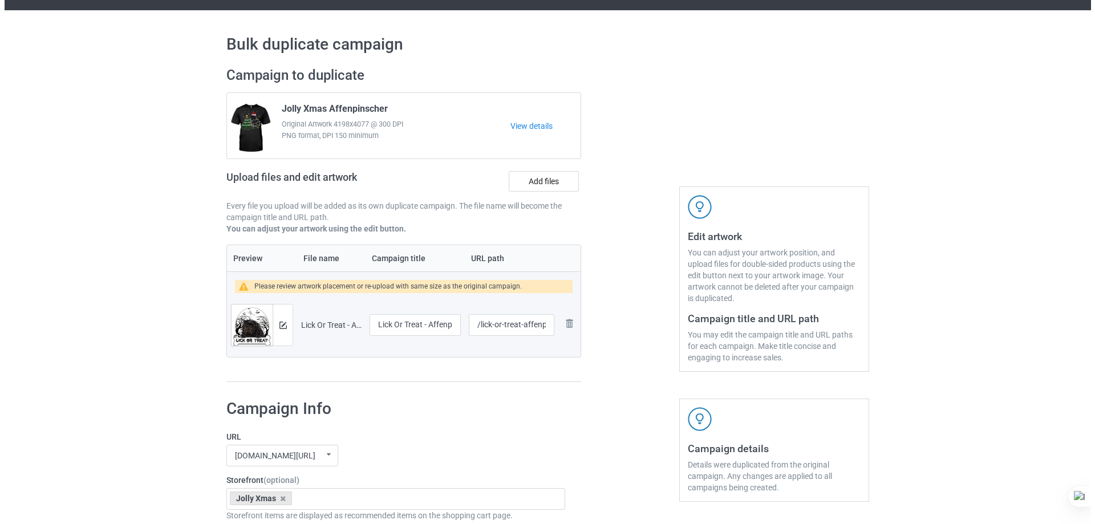
scroll to position [57, 0]
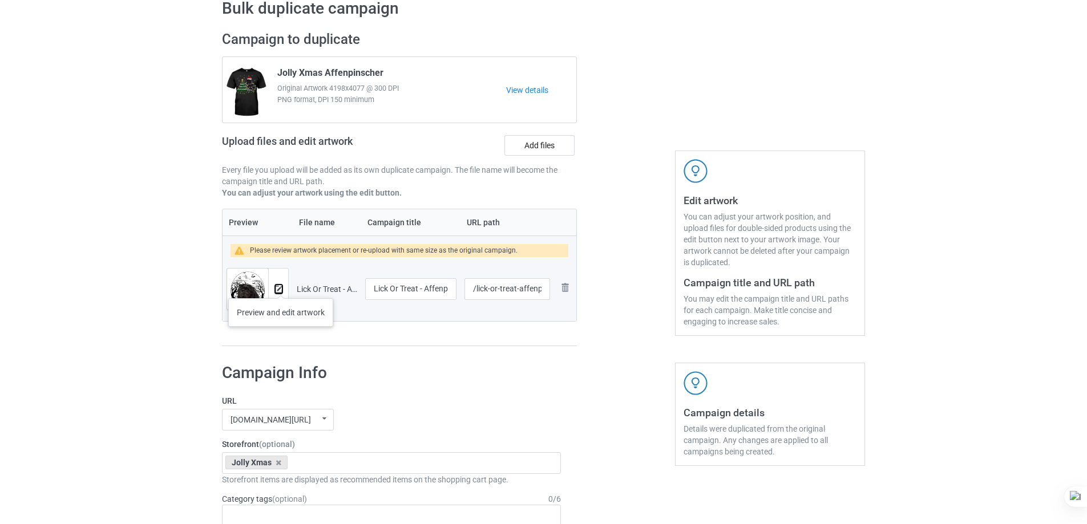
click at [281, 287] on img at bounding box center [278, 289] width 7 height 7
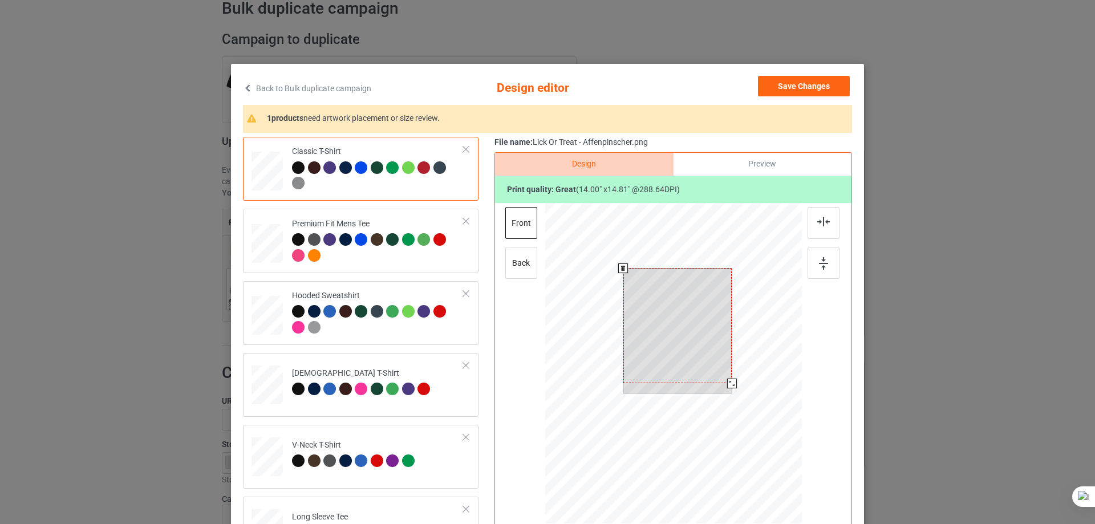
click at [723, 414] on div at bounding box center [673, 365] width 257 height 324
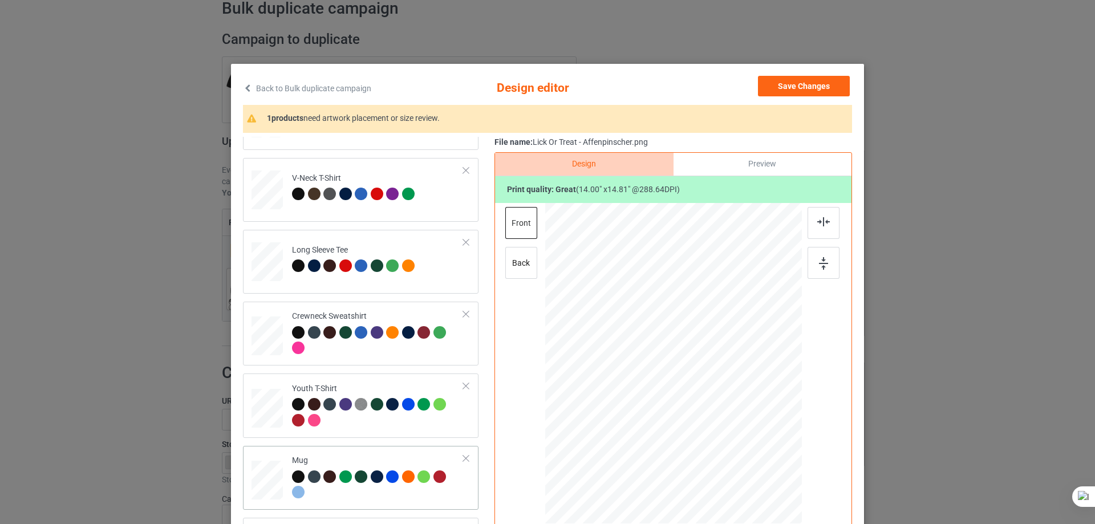
scroll to position [339, 0]
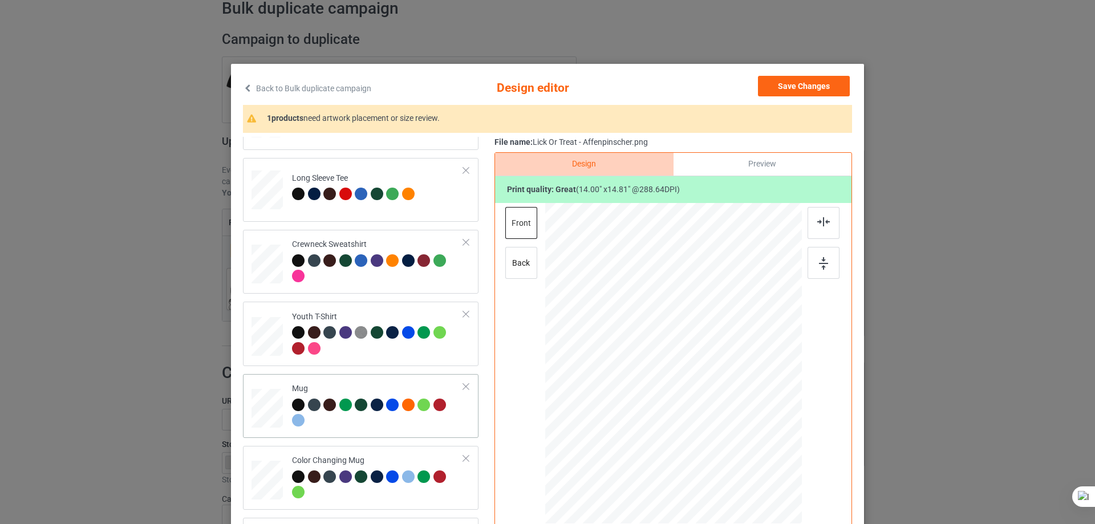
click at [417, 387] on div "Mug" at bounding box center [378, 404] width 172 height 43
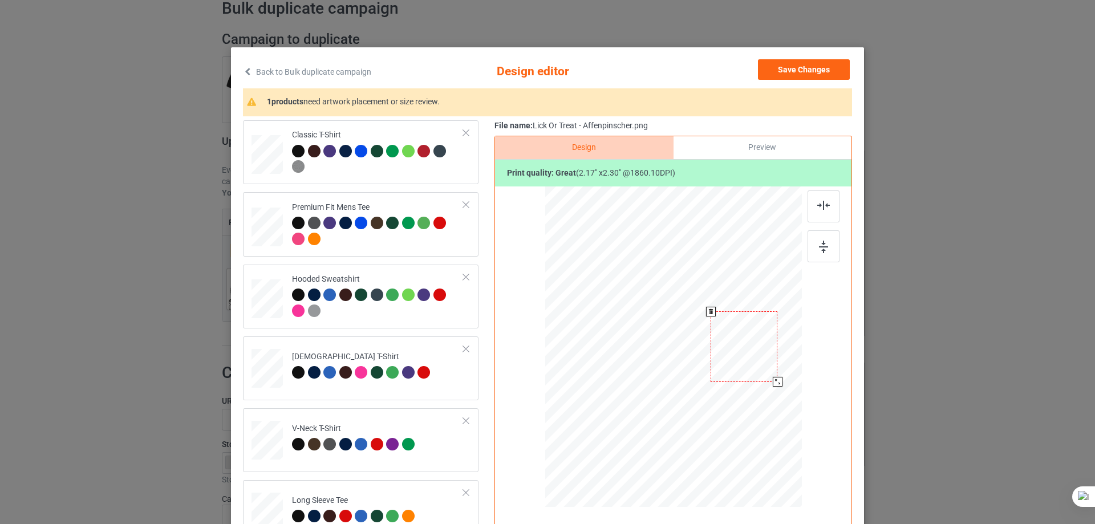
scroll to position [0, 0]
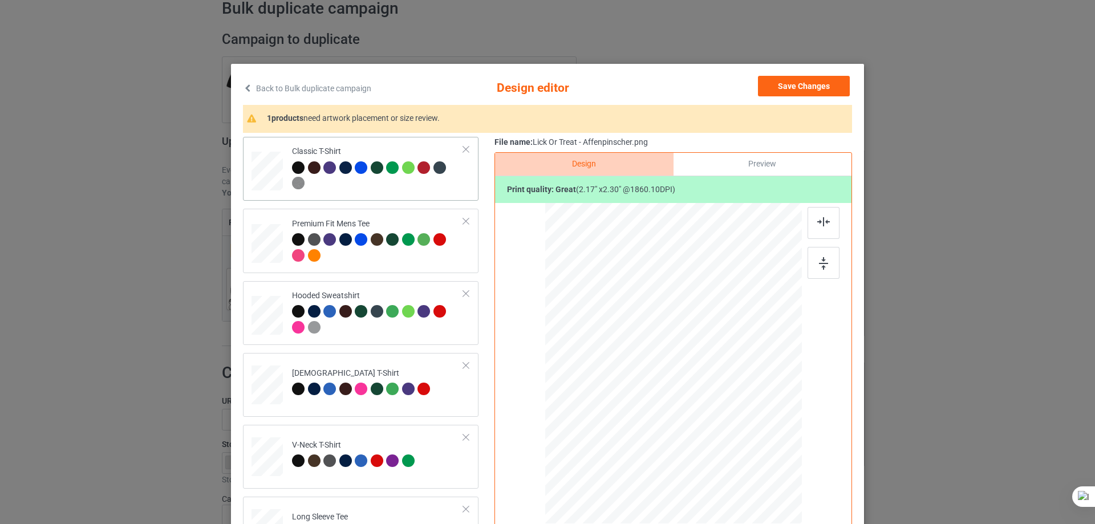
click at [421, 149] on div "Classic T-Shirt" at bounding box center [378, 167] width 172 height 43
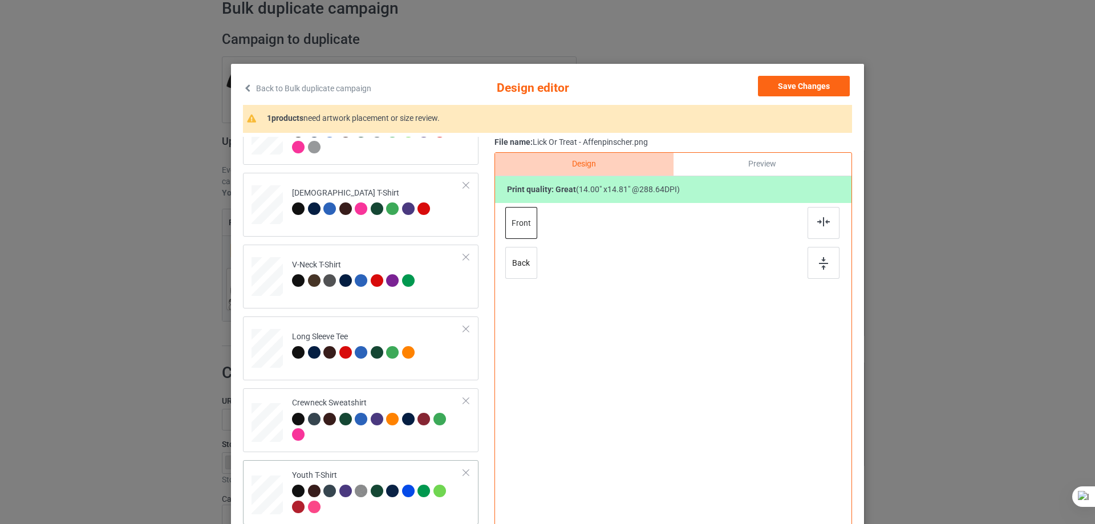
scroll to position [339, 0]
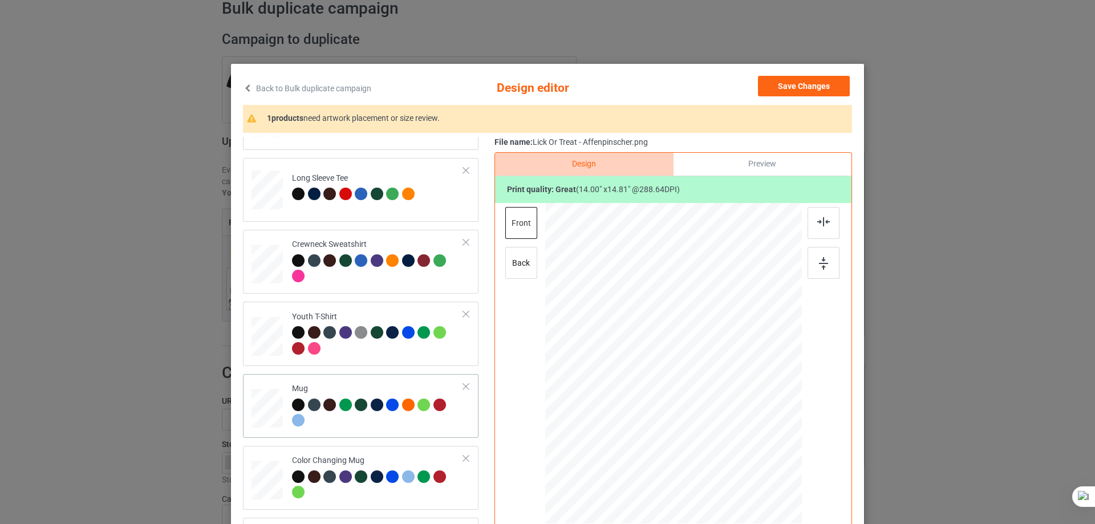
click at [388, 428] on div at bounding box center [378, 414] width 172 height 31
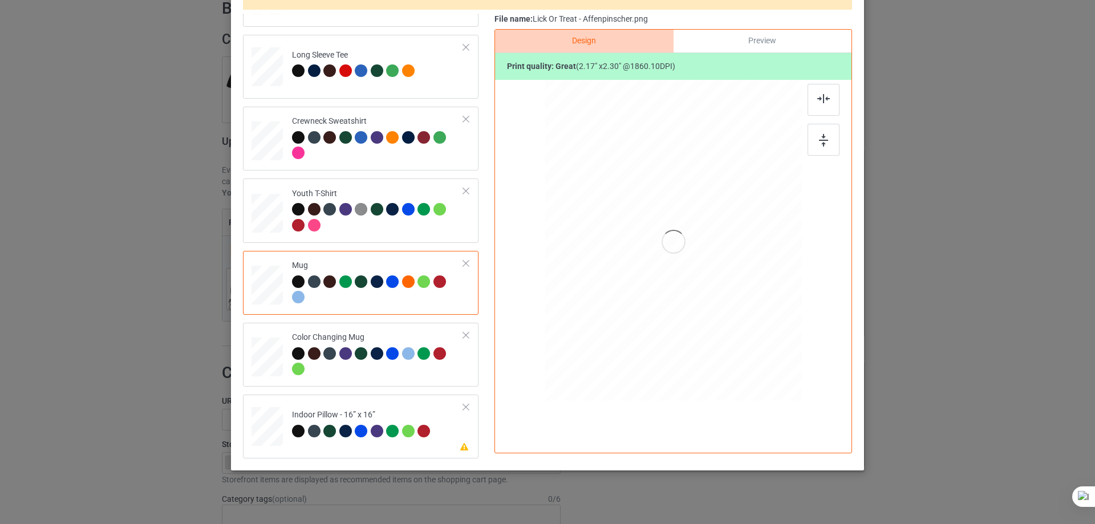
scroll to position [134, 0]
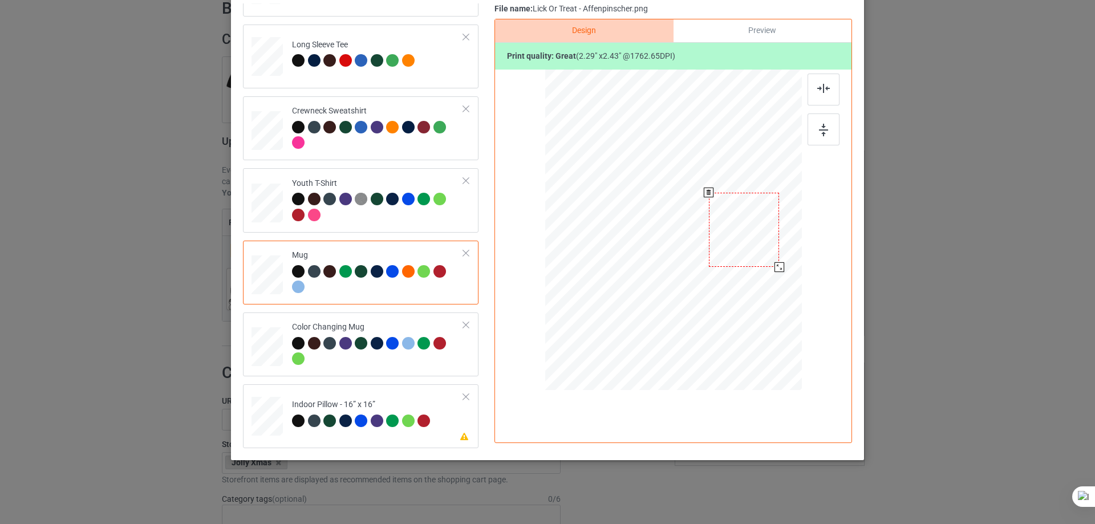
drag, startPoint x: 776, startPoint y: 266, endPoint x: 774, endPoint y: 272, distance: 6.1
click at [774, 272] on div at bounding box center [673, 229] width 257 height 107
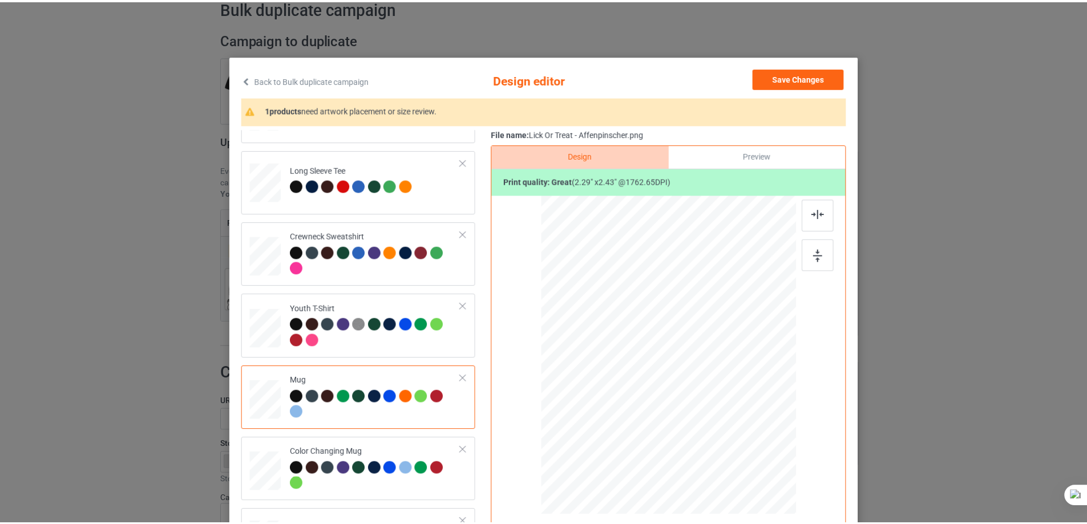
scroll to position [0, 0]
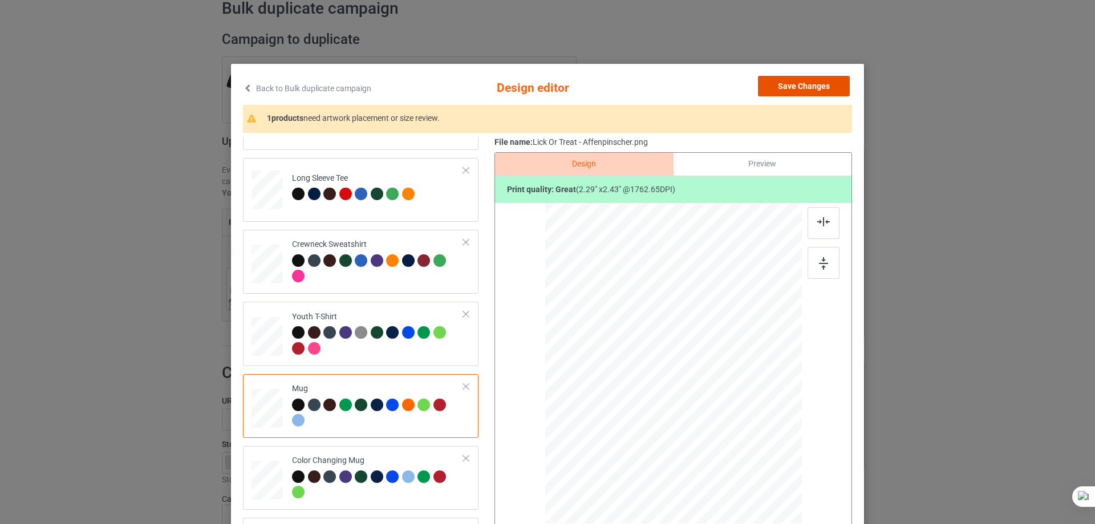
click at [799, 87] on button "Save Changes" at bounding box center [804, 86] width 92 height 21
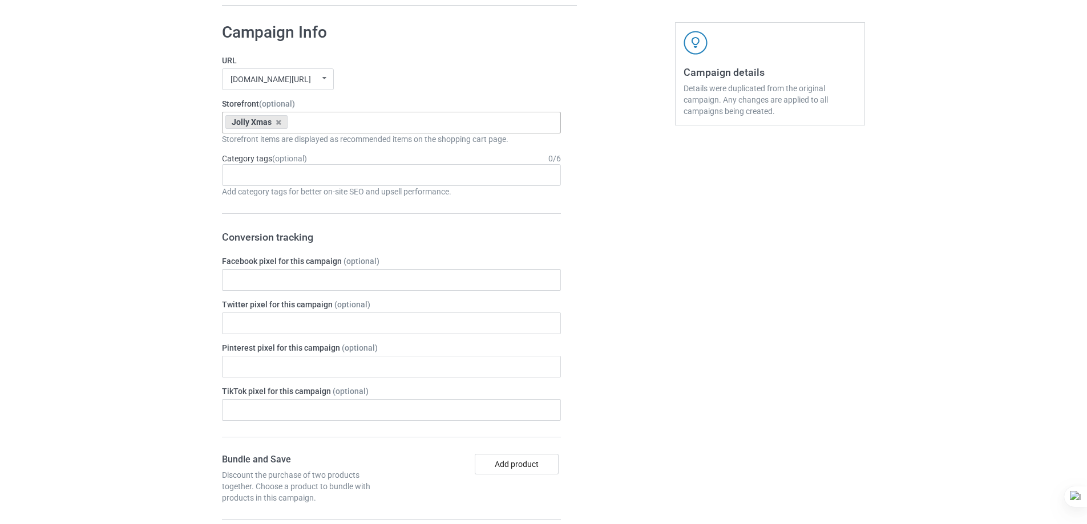
scroll to position [399, 0]
click at [421, 119] on div "Jolly Xmas No result found 655c8fd247d3a70035d5bb51" at bounding box center [391, 121] width 339 height 22
click at [334, 122] on div "Jolly Xmas No result found 655c8fd247d3a70035d5bb51" at bounding box center [391, 121] width 339 height 22
paste input "Lick Or Treat Dogs"
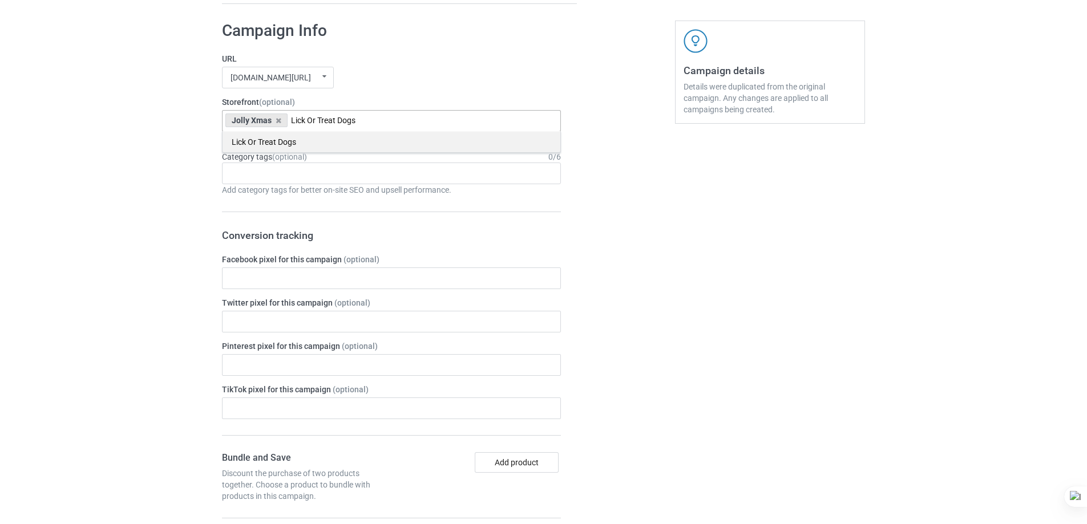
type input "Lick Or Treat Dogs"
click at [305, 141] on div "Lick Or Treat Dogs" at bounding box center [391, 141] width 338 height 21
click at [277, 122] on icon at bounding box center [279, 120] width 6 height 7
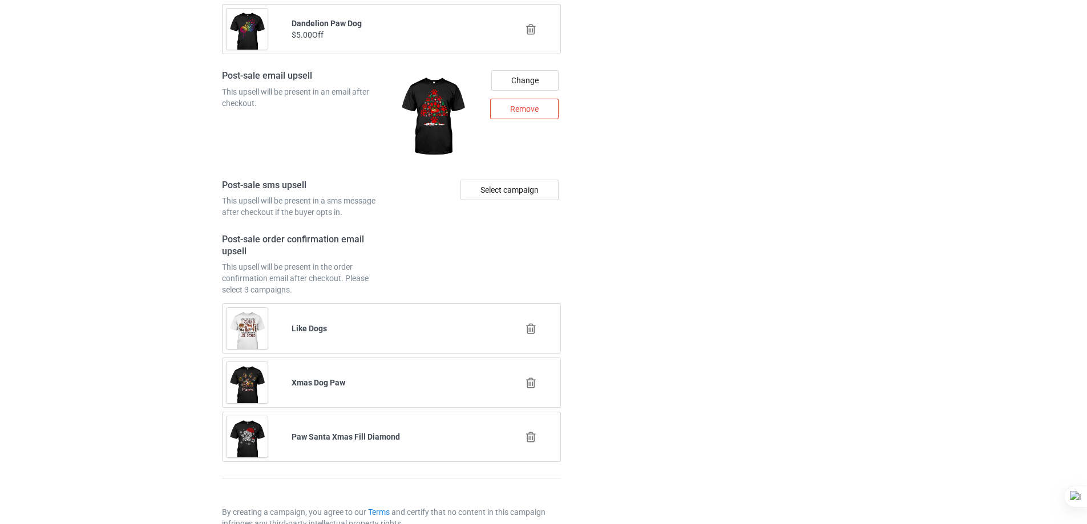
scroll to position [1560, 0]
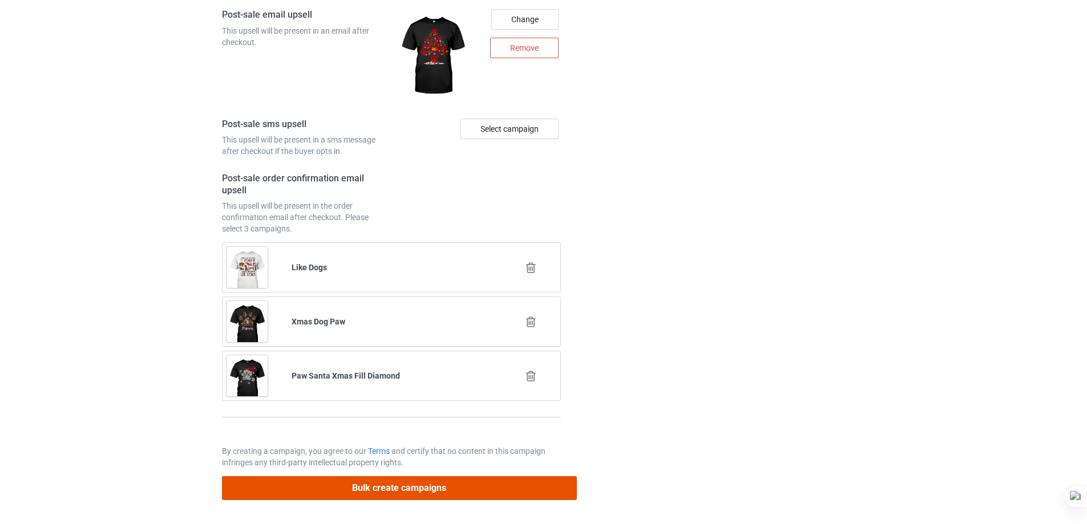
click at [518, 491] on button "Bulk create campaigns" at bounding box center [399, 487] width 355 height 23
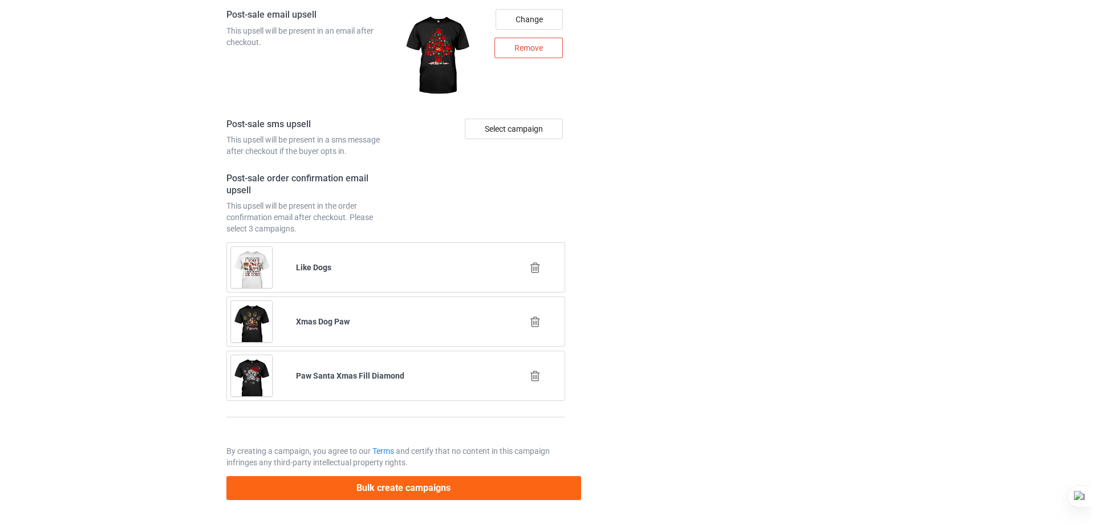
scroll to position [0, 0]
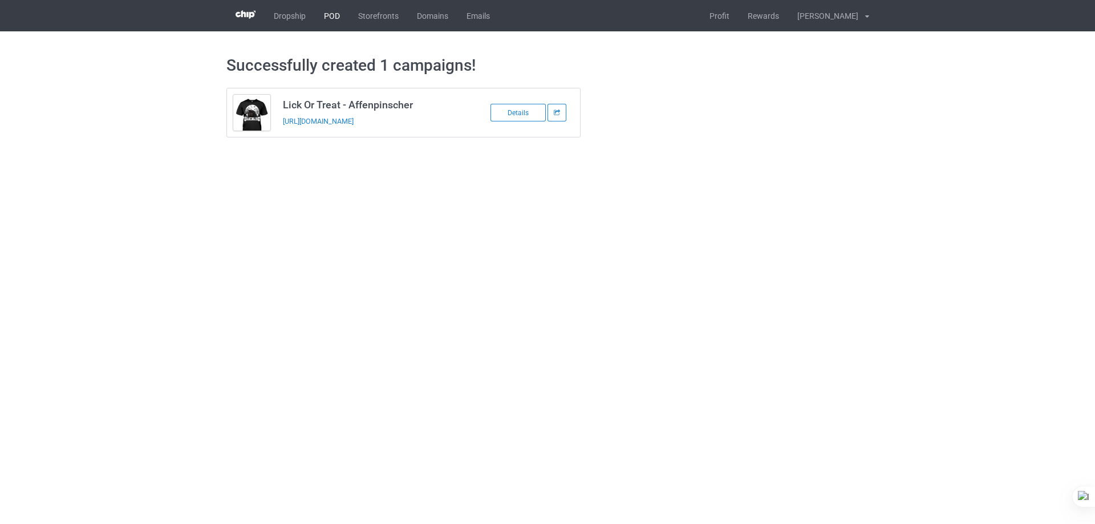
click at [338, 13] on link "POD" at bounding box center [332, 15] width 34 height 31
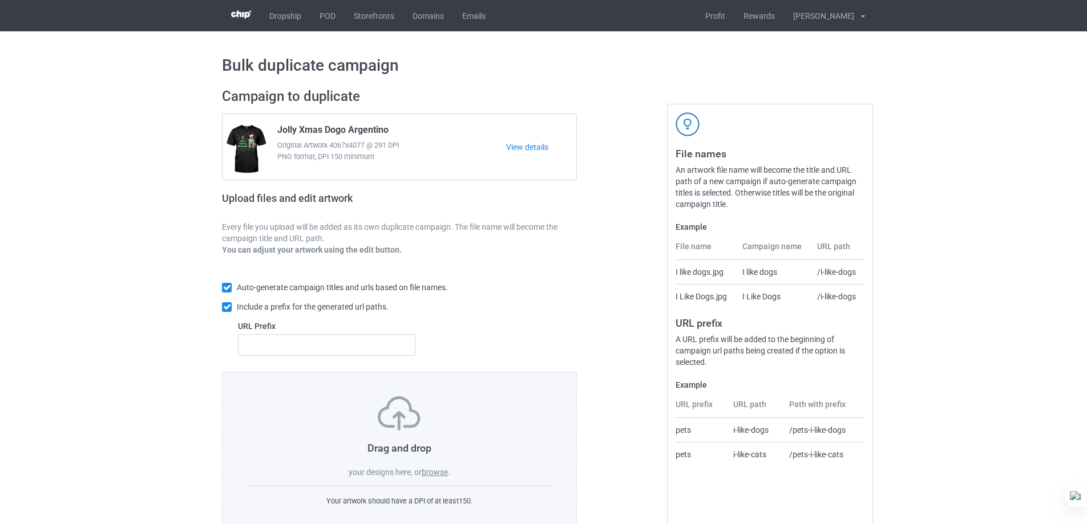
scroll to position [32, 0]
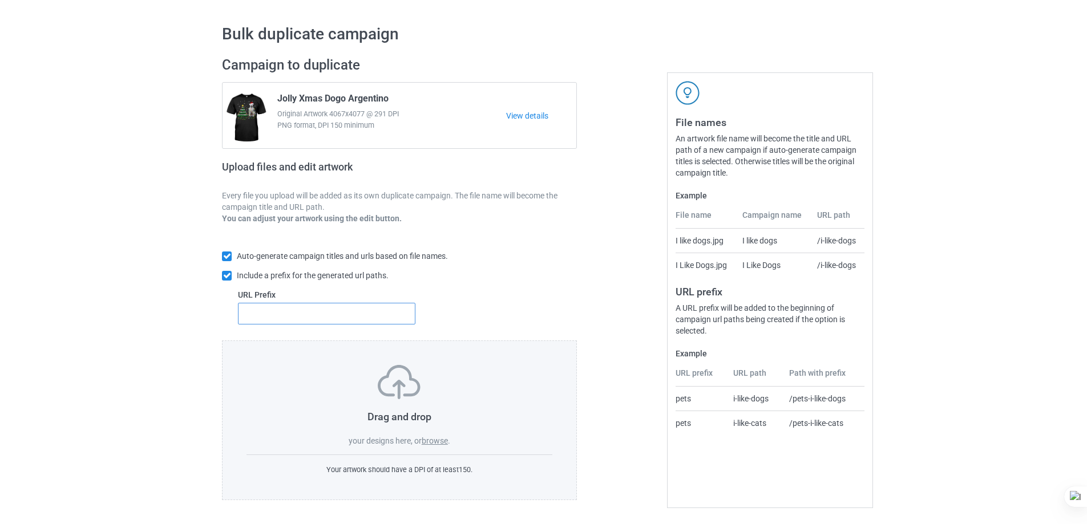
click at [346, 315] on input "text" at bounding box center [326, 314] width 177 height 22
click at [431, 437] on label "browse" at bounding box center [435, 440] width 26 height 9
click at [0, 0] on input "browse" at bounding box center [0, 0] width 0 height 0
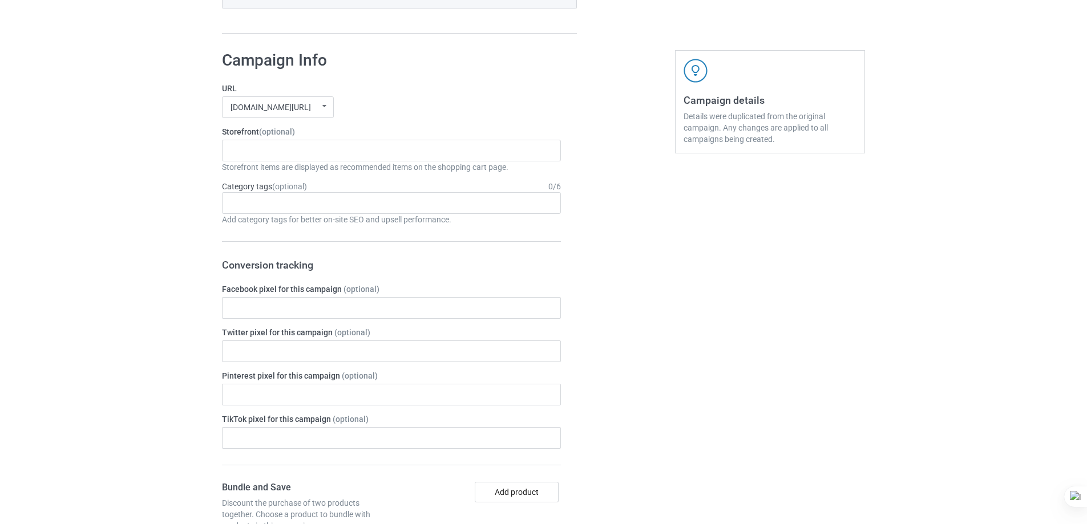
scroll to position [1287, 0]
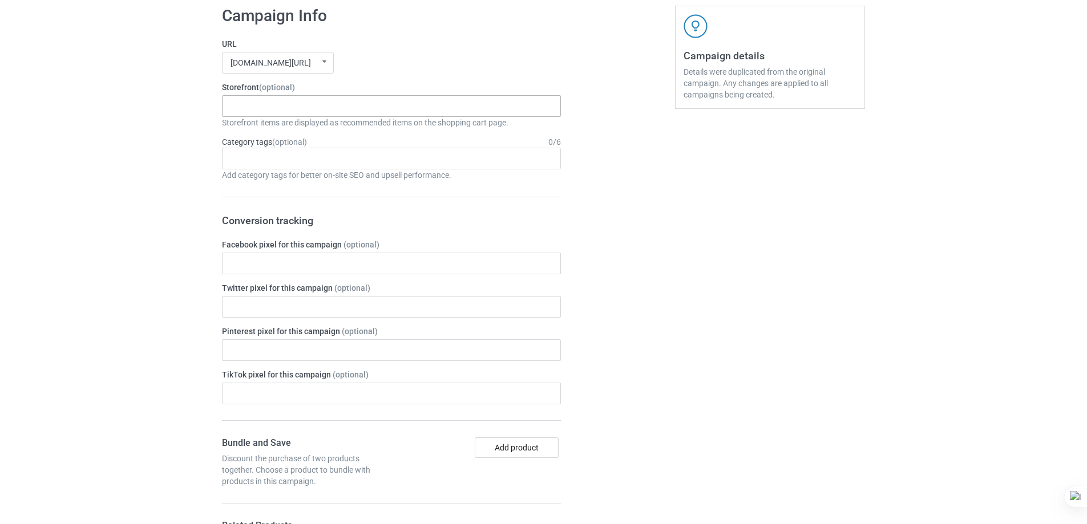
click at [425, 108] on div "Lick Or Treat Dogs Xmas Kinda Dogs Pumpkin Kinda Dogs Goofy Dogs Boot Christmas…" at bounding box center [391, 106] width 339 height 22
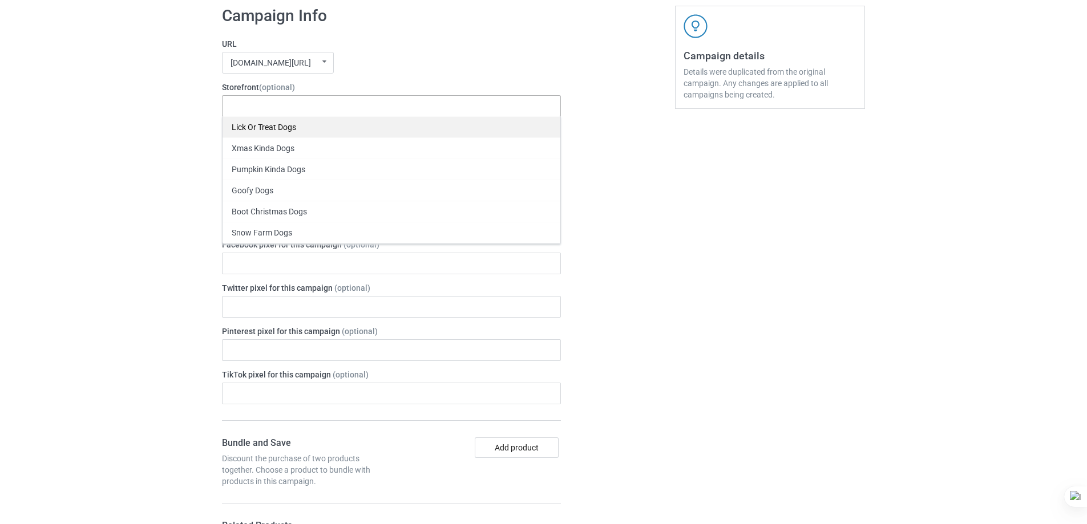
click at [327, 128] on div "Lick Or Treat Dogs" at bounding box center [391, 126] width 338 height 21
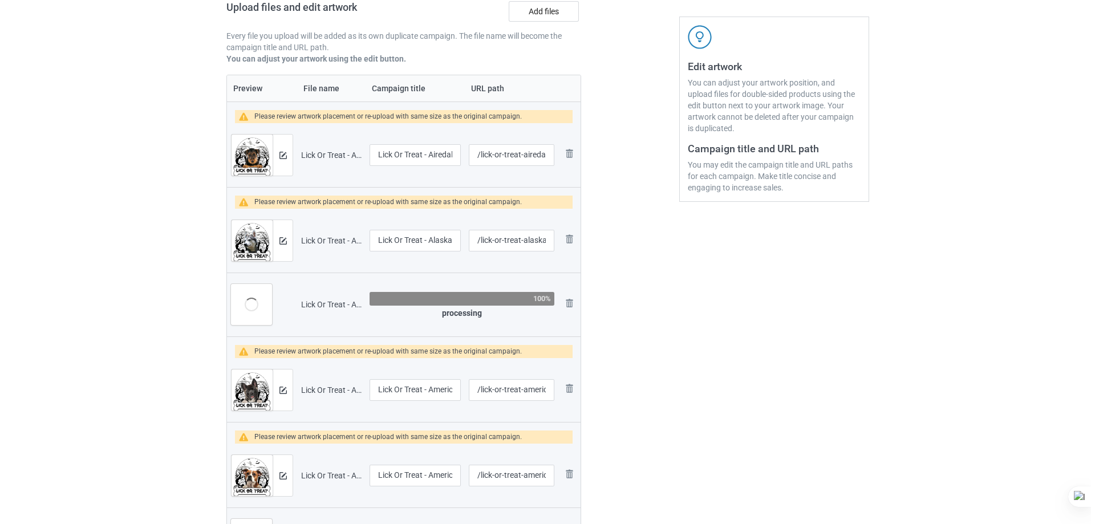
scroll to position [171, 0]
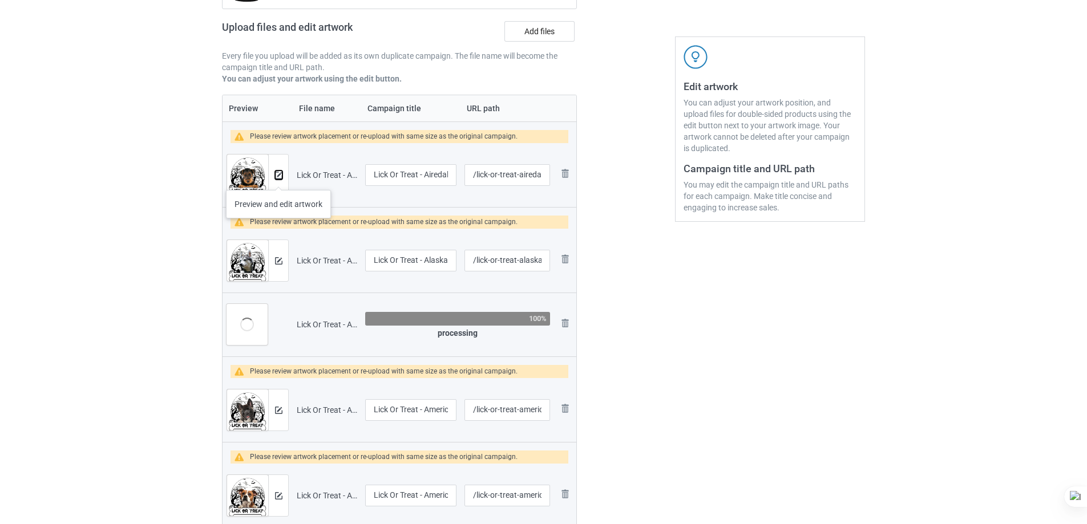
click at [278, 179] on img at bounding box center [278, 175] width 7 height 7
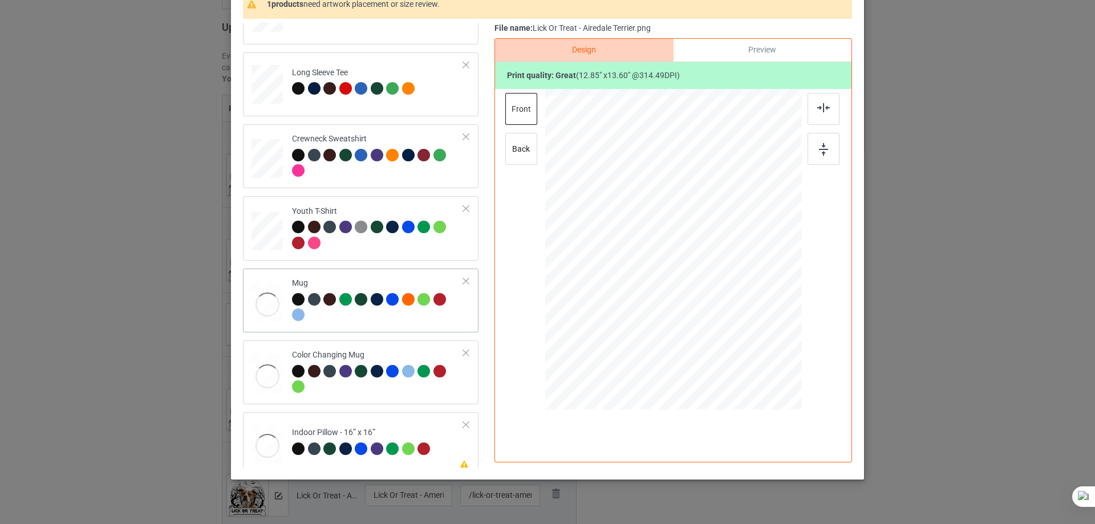
scroll to position [339, 0]
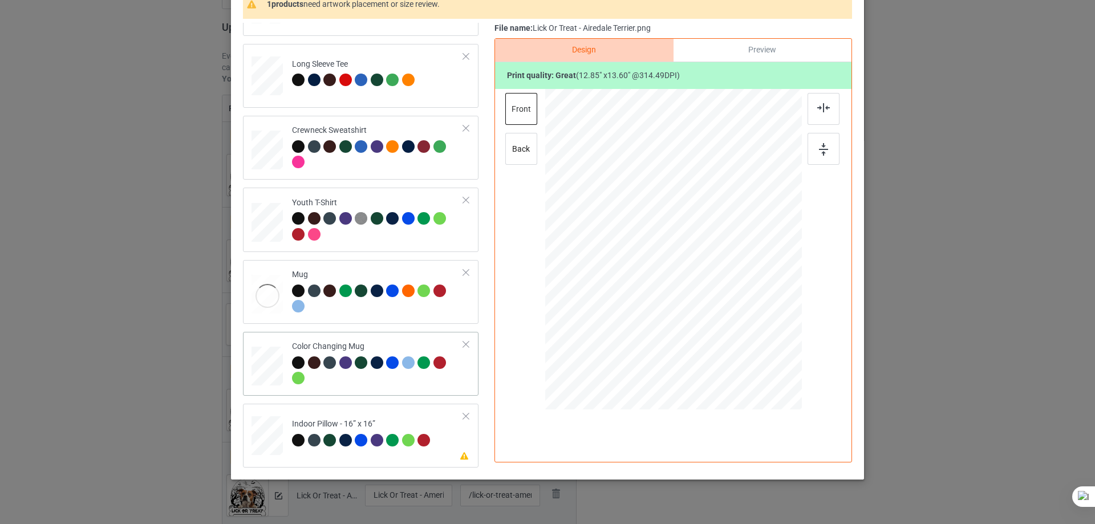
click at [371, 375] on div at bounding box center [378, 372] width 172 height 31
drag, startPoint x: 404, startPoint y: 169, endPoint x: 643, endPoint y: 159, distance: 238.7
click at [404, 168] on div at bounding box center [378, 155] width 172 height 31
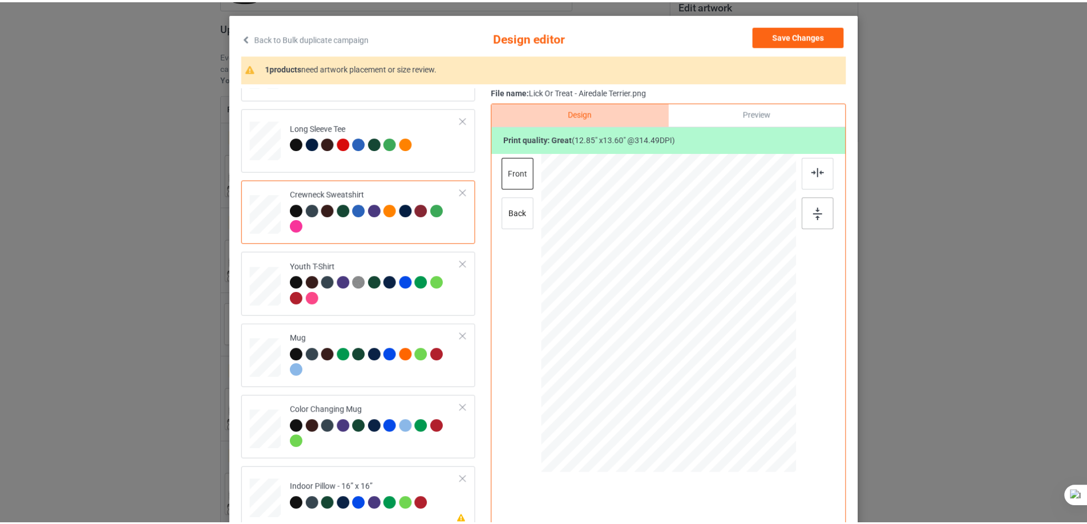
scroll to position [0, 0]
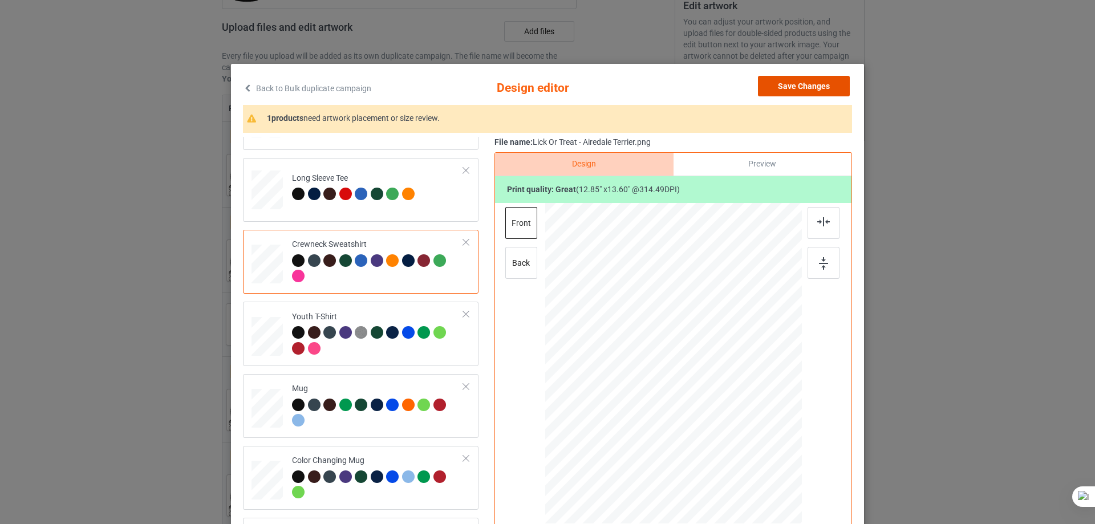
click at [809, 86] on button "Save Changes" at bounding box center [804, 86] width 92 height 21
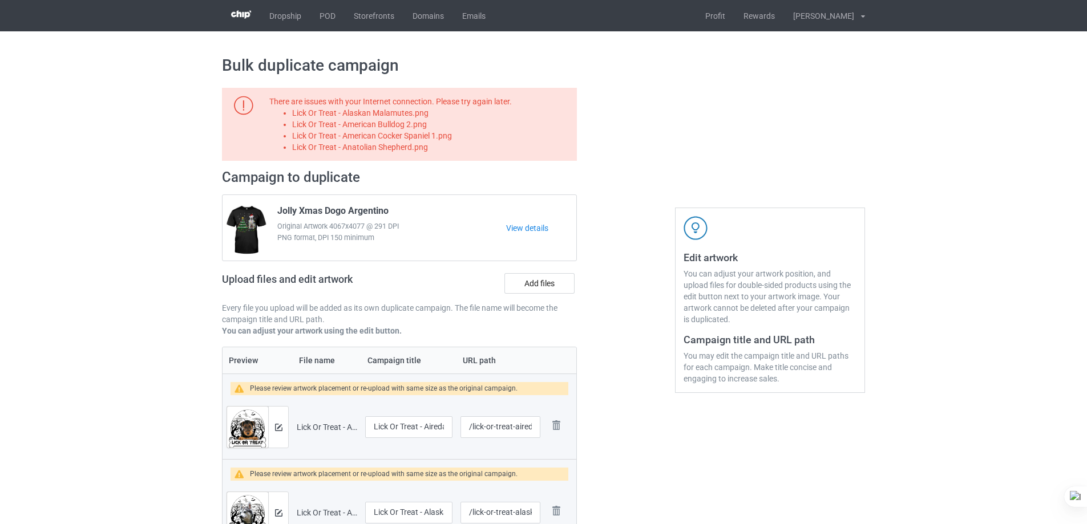
click at [407, 116] on li "Lick Or Treat - Alaskan Malamutes.png" at bounding box center [432, 112] width 281 height 11
copy li "Lick Or Treat - Alaskan Malamutes.png"
click at [540, 283] on label "Add files" at bounding box center [539, 283] width 70 height 21
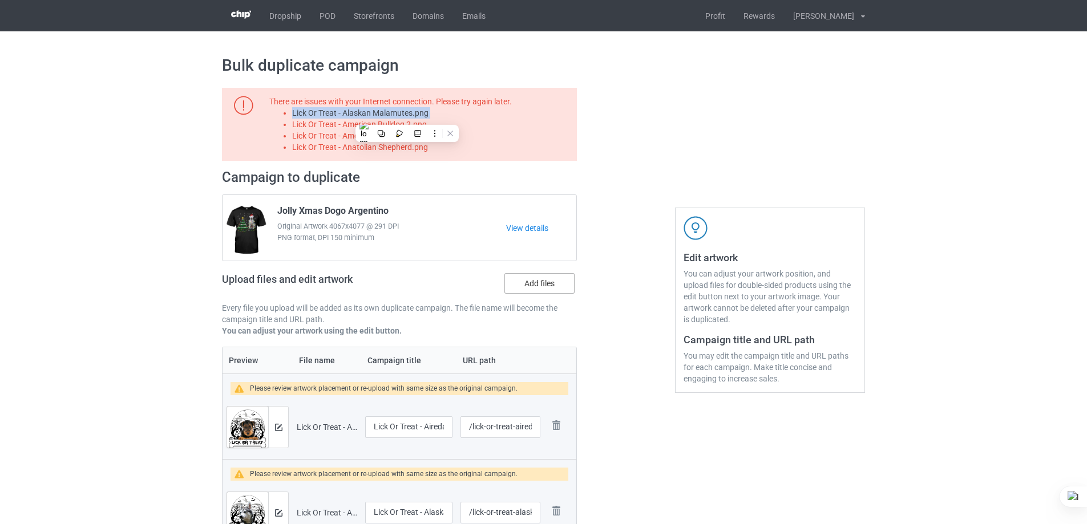
click at [0, 0] on input "Add files" at bounding box center [0, 0] width 0 height 0
click at [426, 122] on li "Lick Or Treat - American Bulldog 2.png" at bounding box center [432, 124] width 281 height 11
click at [423, 122] on li "Lick Or Treat - American Bulldog 2.png" at bounding box center [432, 124] width 281 height 11
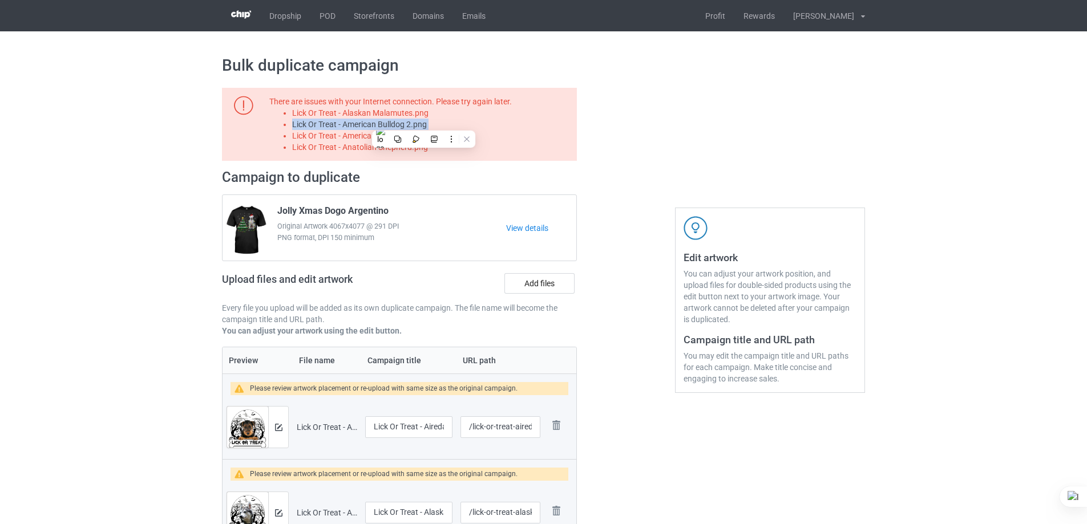
copy li "Lick Or Treat - American Bulldog 2.png"
click at [534, 285] on label "Add files" at bounding box center [539, 283] width 70 height 21
click at [0, 0] on input "Add files" at bounding box center [0, 0] width 0 height 0
click at [444, 135] on li "Lick Or Treat - American Cocker Spaniel 1.png" at bounding box center [432, 135] width 281 height 11
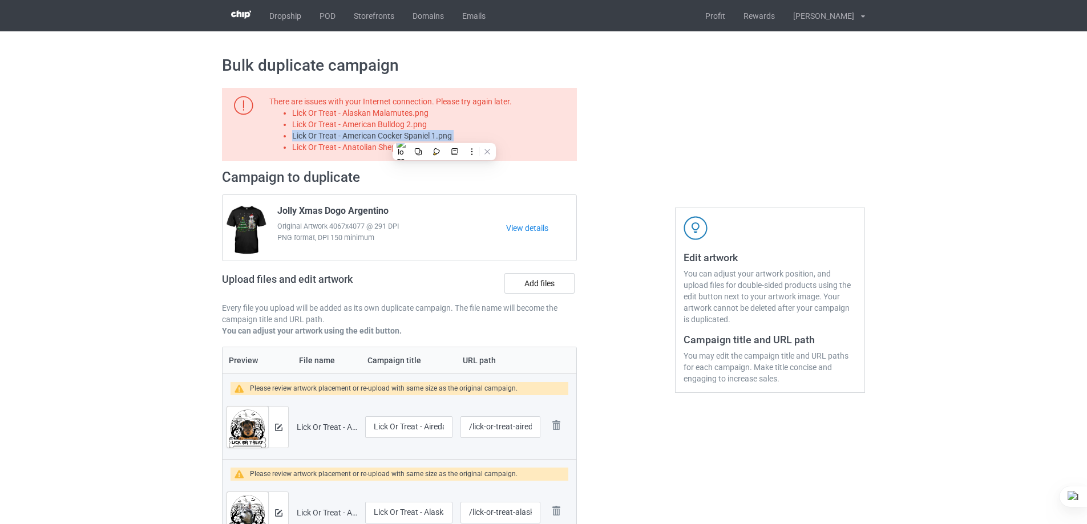
click at [444, 135] on li "Lick Or Treat - American Cocker Spaniel 1.png" at bounding box center [432, 135] width 281 height 11
copy li "Lick Or Treat - American Cocker Spaniel 1.png"
click at [539, 276] on label "Add files" at bounding box center [539, 283] width 70 height 21
click at [0, 0] on input "Add files" at bounding box center [0, 0] width 0 height 0
click at [410, 149] on li "Lick Or Treat - Anatolian Shepherd.png" at bounding box center [432, 146] width 281 height 11
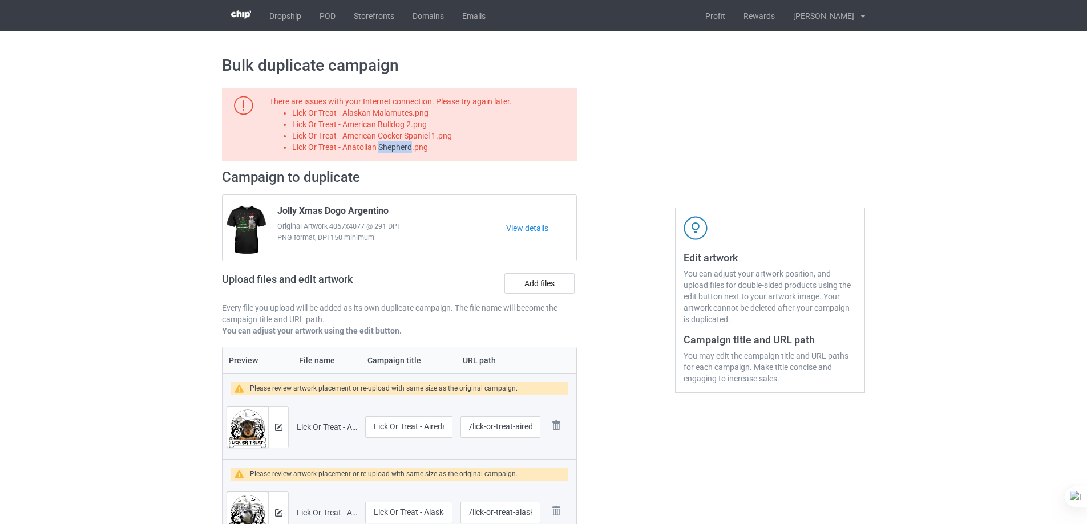
click at [410, 149] on li "Lick Or Treat - Anatolian Shepherd.png" at bounding box center [432, 146] width 281 height 11
copy li "Lick Or Treat - Anatolian Shepherd.png"
click at [547, 288] on label "Add files" at bounding box center [539, 283] width 70 height 21
click at [0, 0] on input "Add files" at bounding box center [0, 0] width 0 height 0
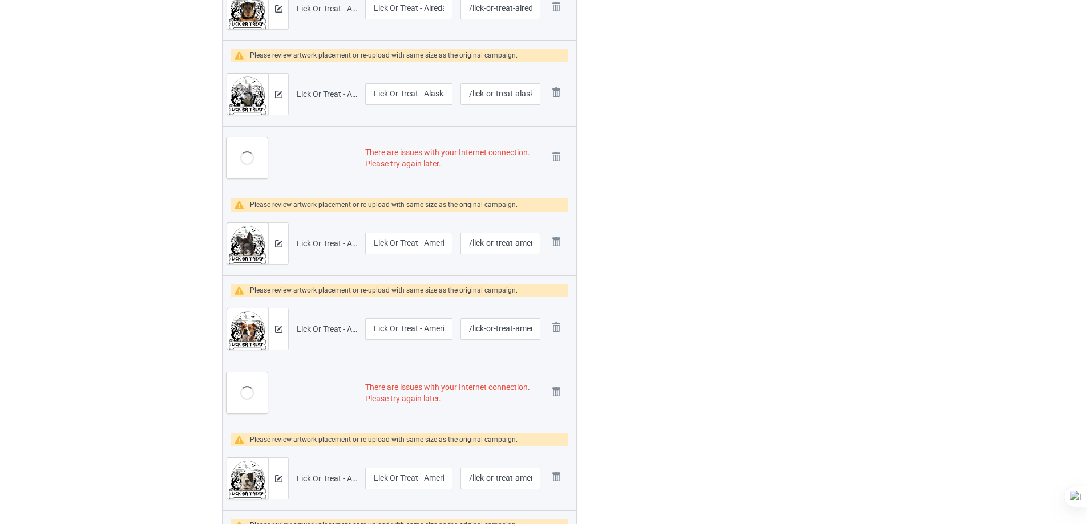
scroll to position [399, 0]
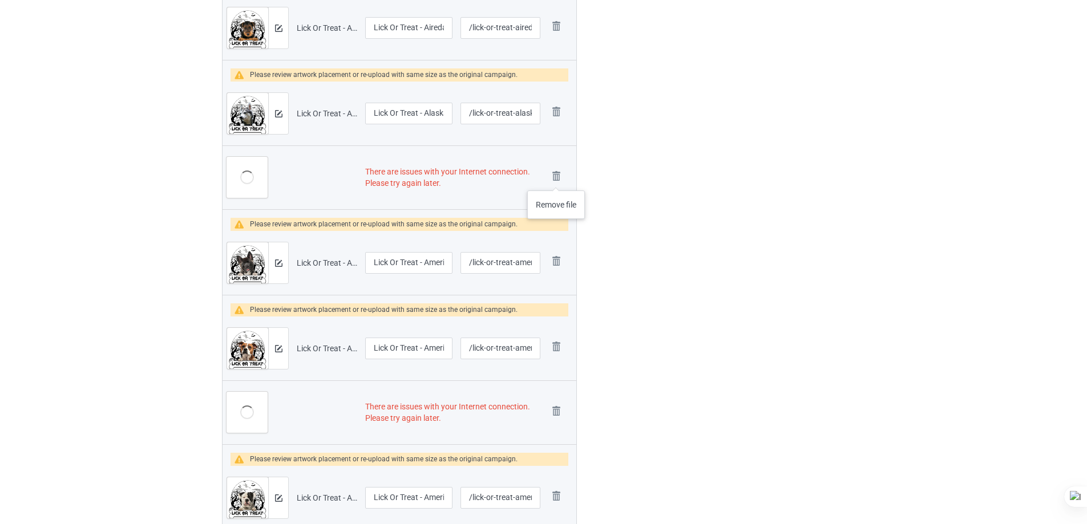
drag, startPoint x: 556, startPoint y: 179, endPoint x: 539, endPoint y: 369, distance: 190.2
click at [0, 0] on img at bounding box center [0, 0] width 0 height 0
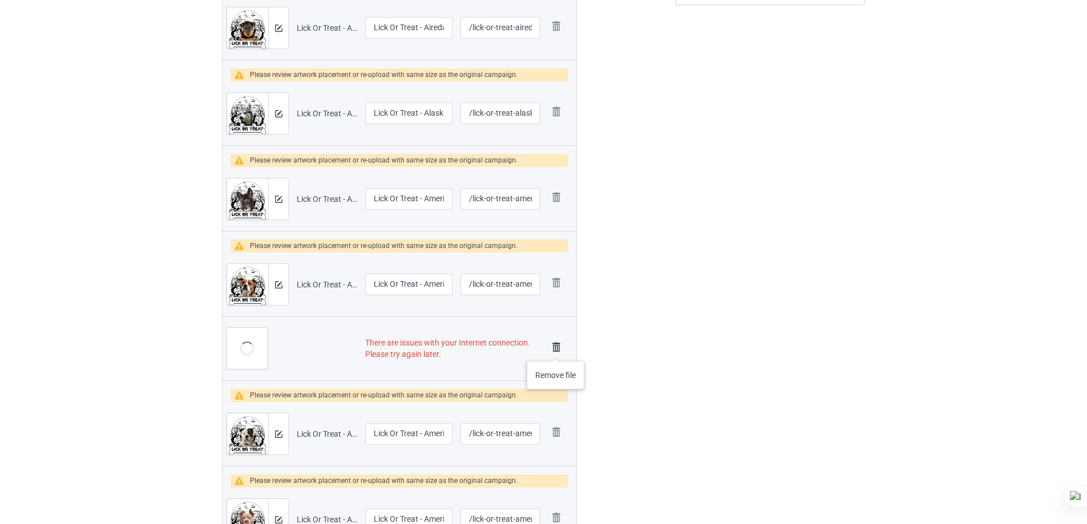
click at [556, 349] on img at bounding box center [556, 347] width 16 height 16
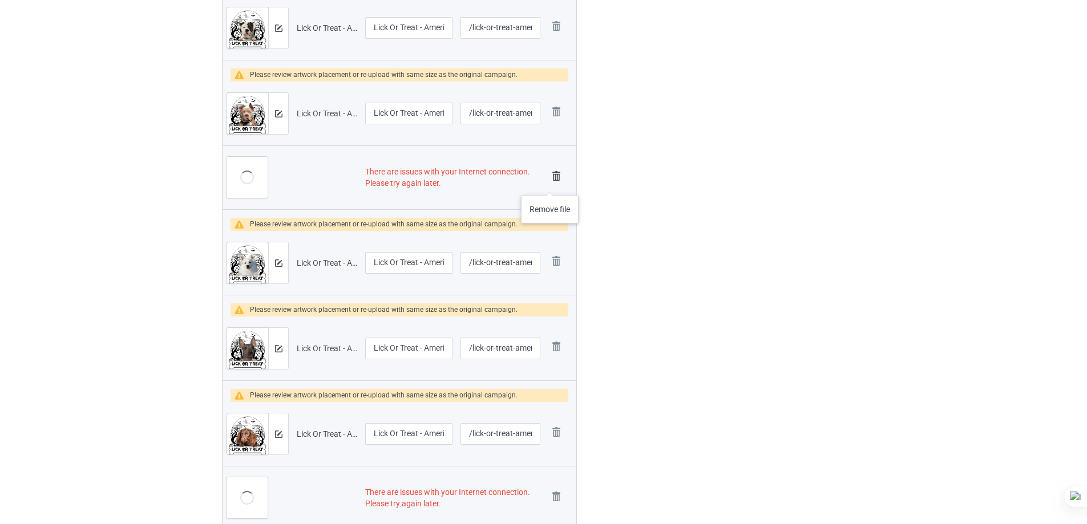
click at [553, 176] on img at bounding box center [556, 176] width 16 height 16
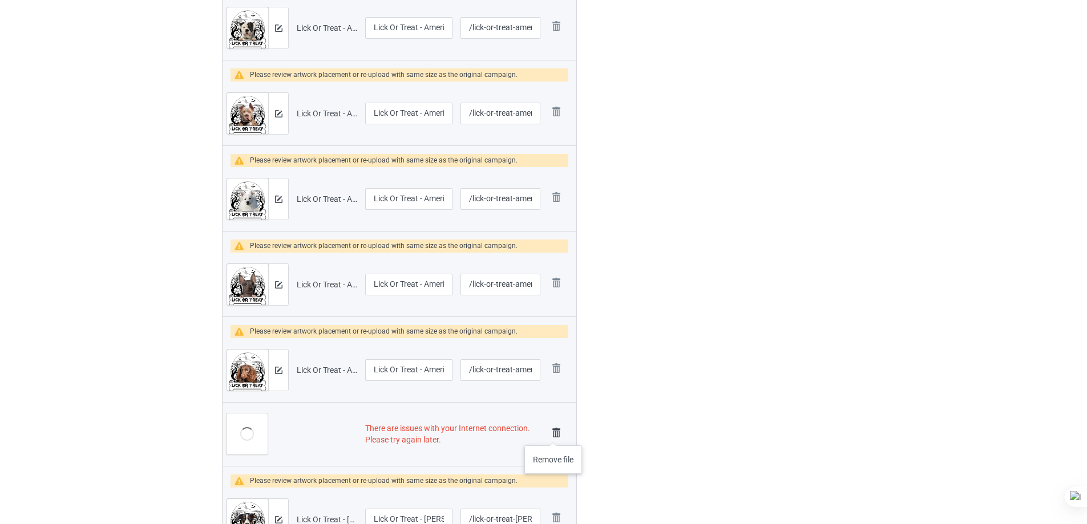
click at [553, 434] on img at bounding box center [556, 433] width 16 height 16
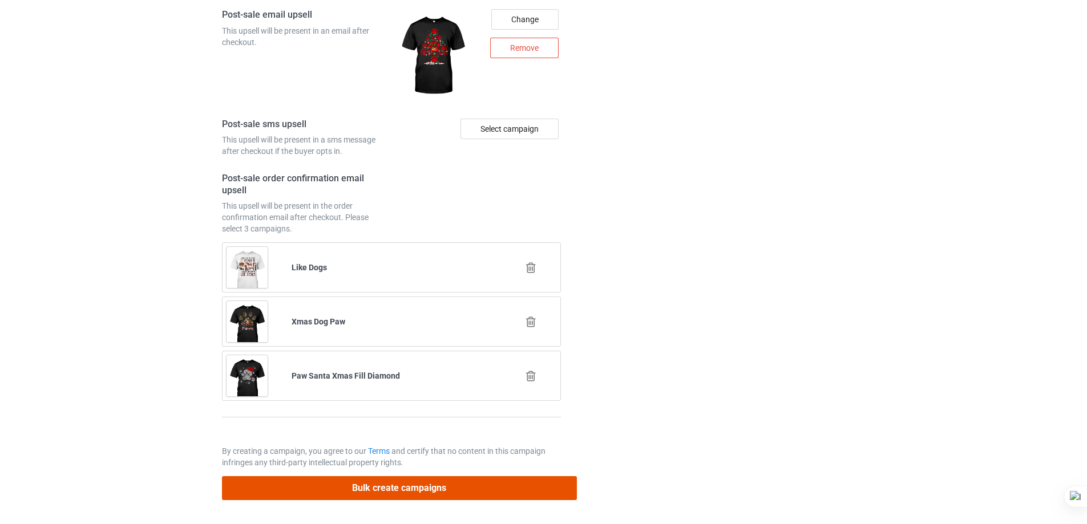
click at [429, 485] on button "Bulk create campaigns" at bounding box center [399, 487] width 355 height 23
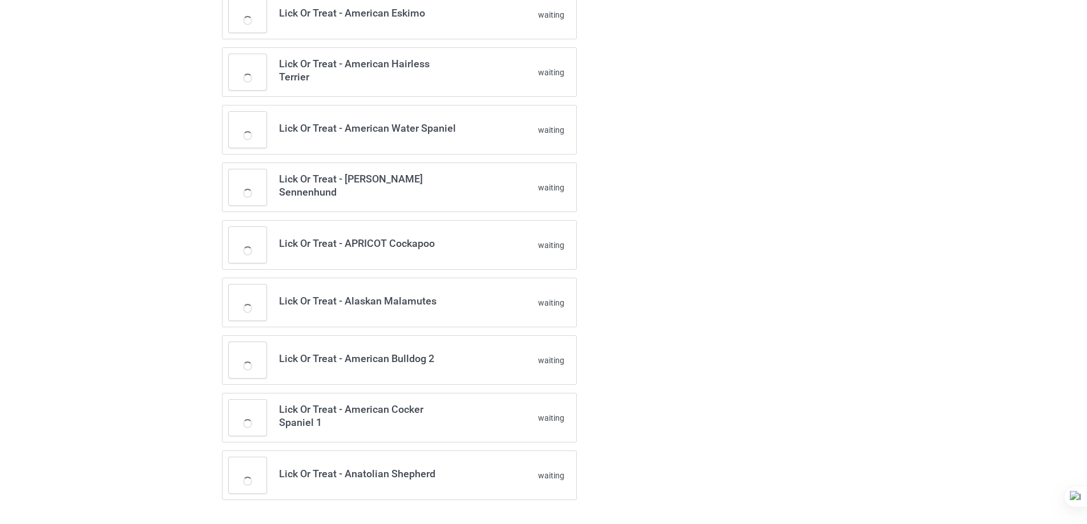
scroll to position [444, 0]
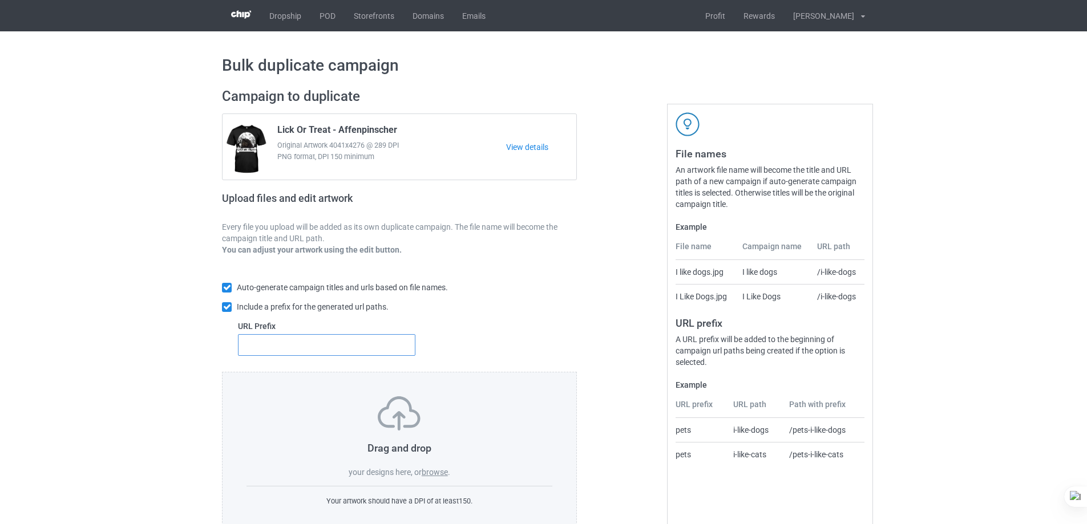
click at [351, 350] on input "text" at bounding box center [326, 345] width 177 height 22
click at [428, 476] on label "browse" at bounding box center [435, 472] width 26 height 9
click at [0, 0] on input "browse" at bounding box center [0, 0] width 0 height 0
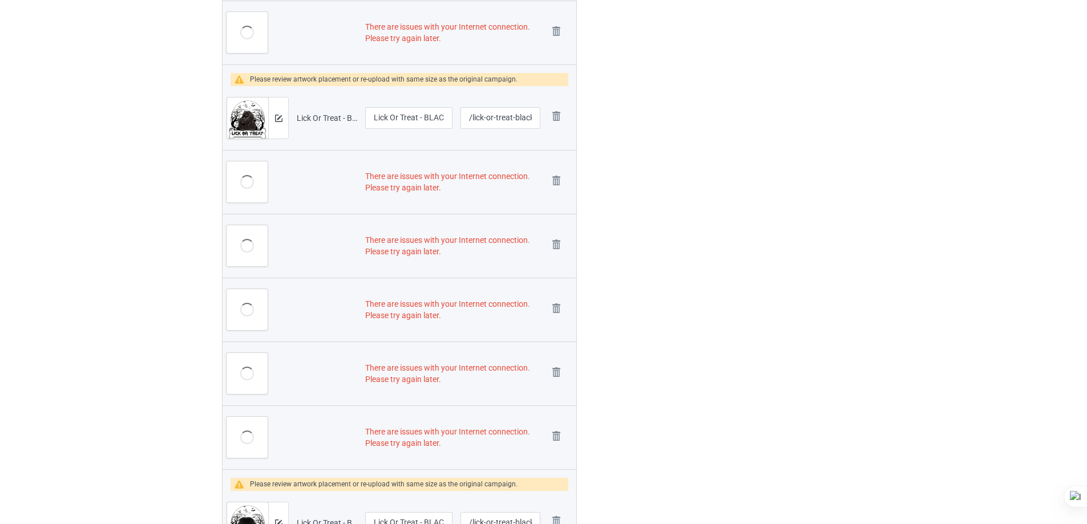
scroll to position [3211, 0]
